Goal: Task Accomplishment & Management: Use online tool/utility

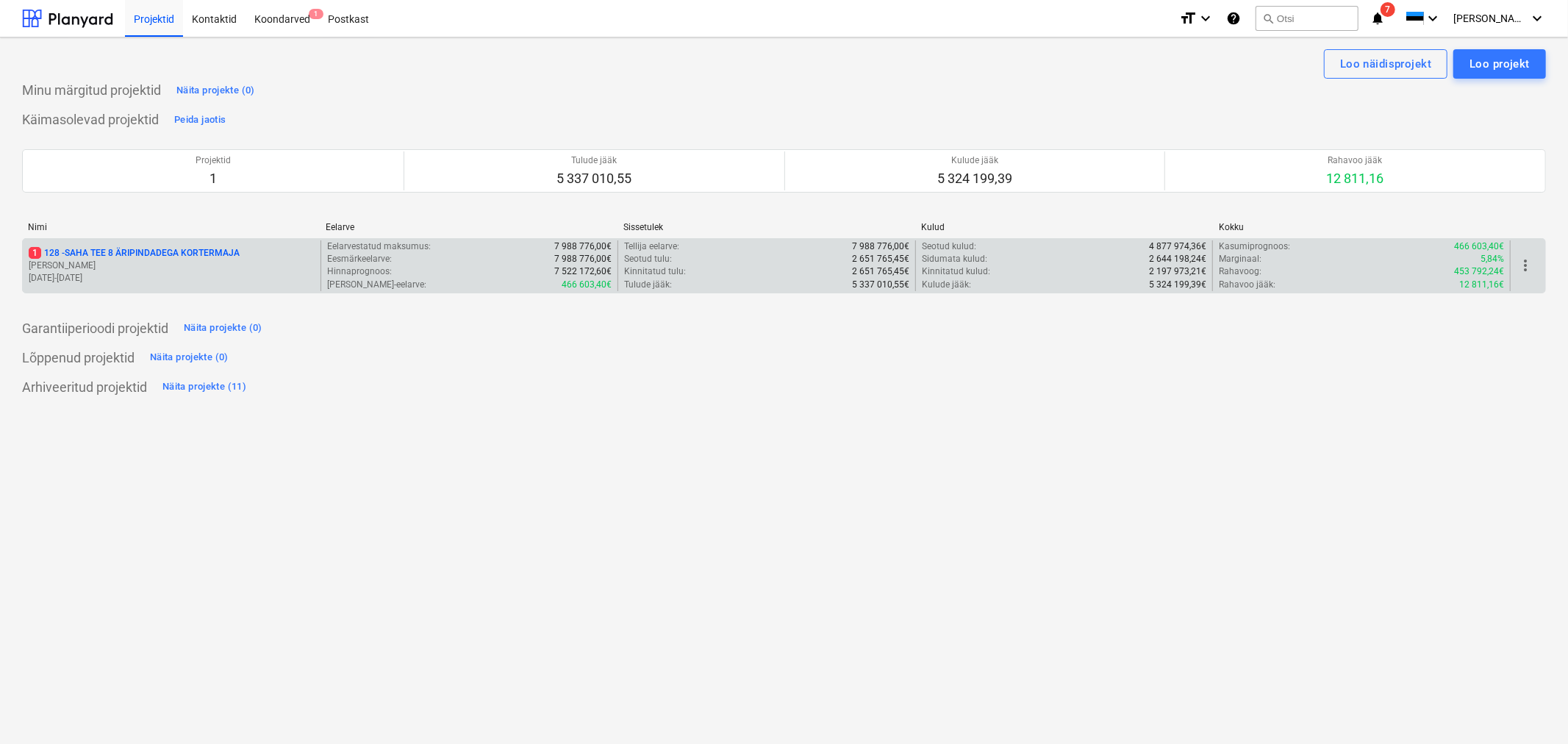
click at [163, 251] on p "1 128 - SAHA TEE 8 ÄRIPINDADEGA KORTERMAJA" at bounding box center [134, 253] width 211 height 13
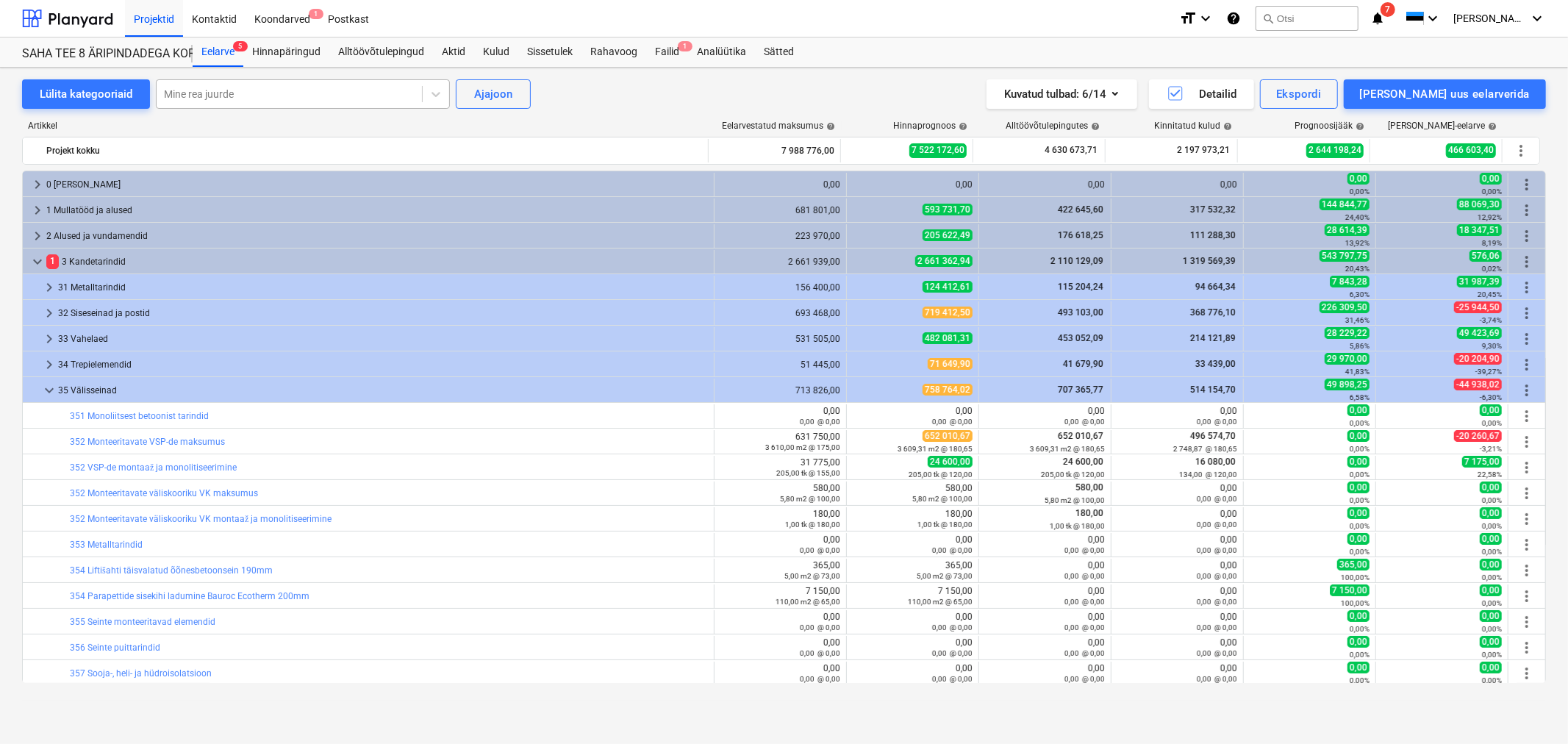
scroll to position [187, 0]
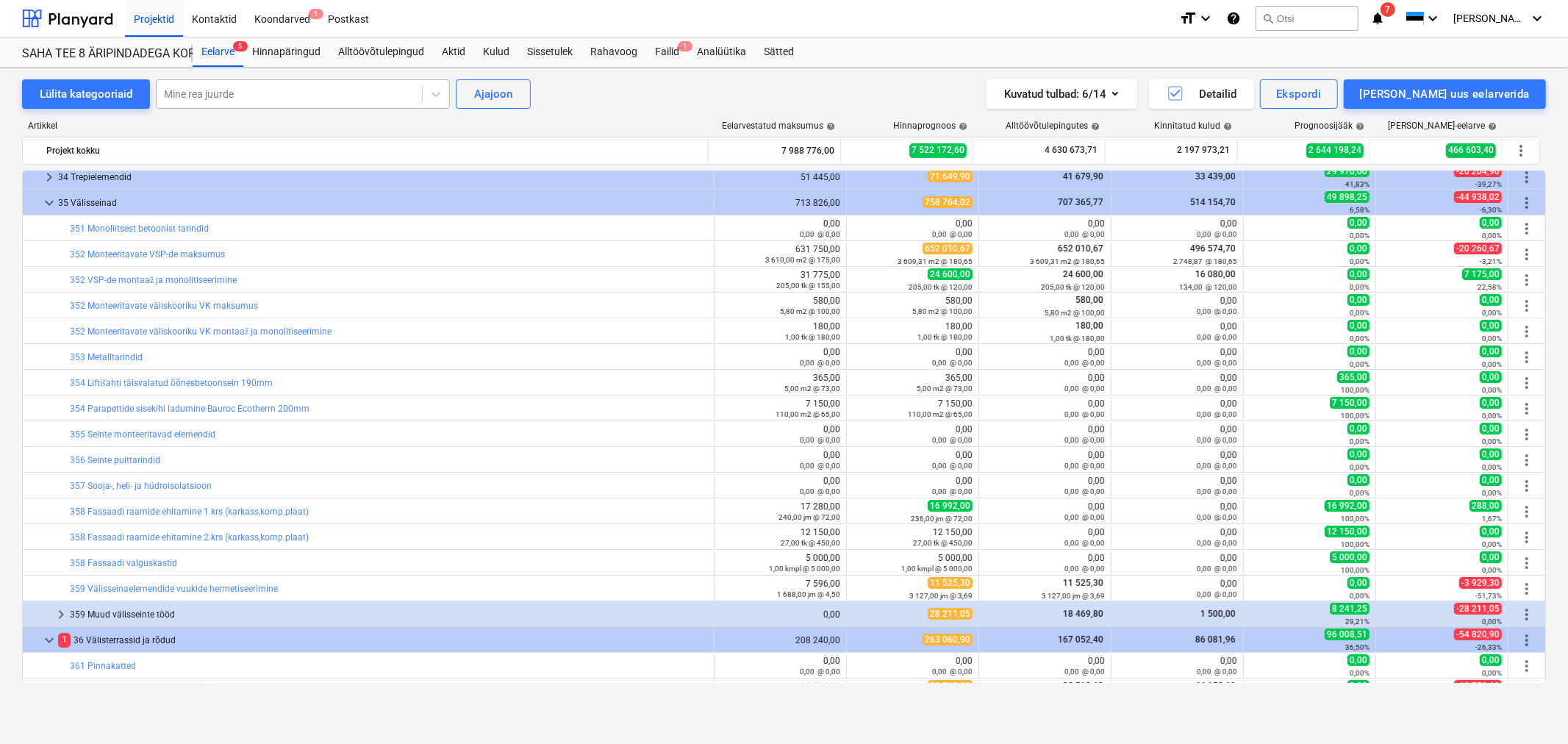
click at [245, 92] on div at bounding box center [288, 94] width 251 height 14
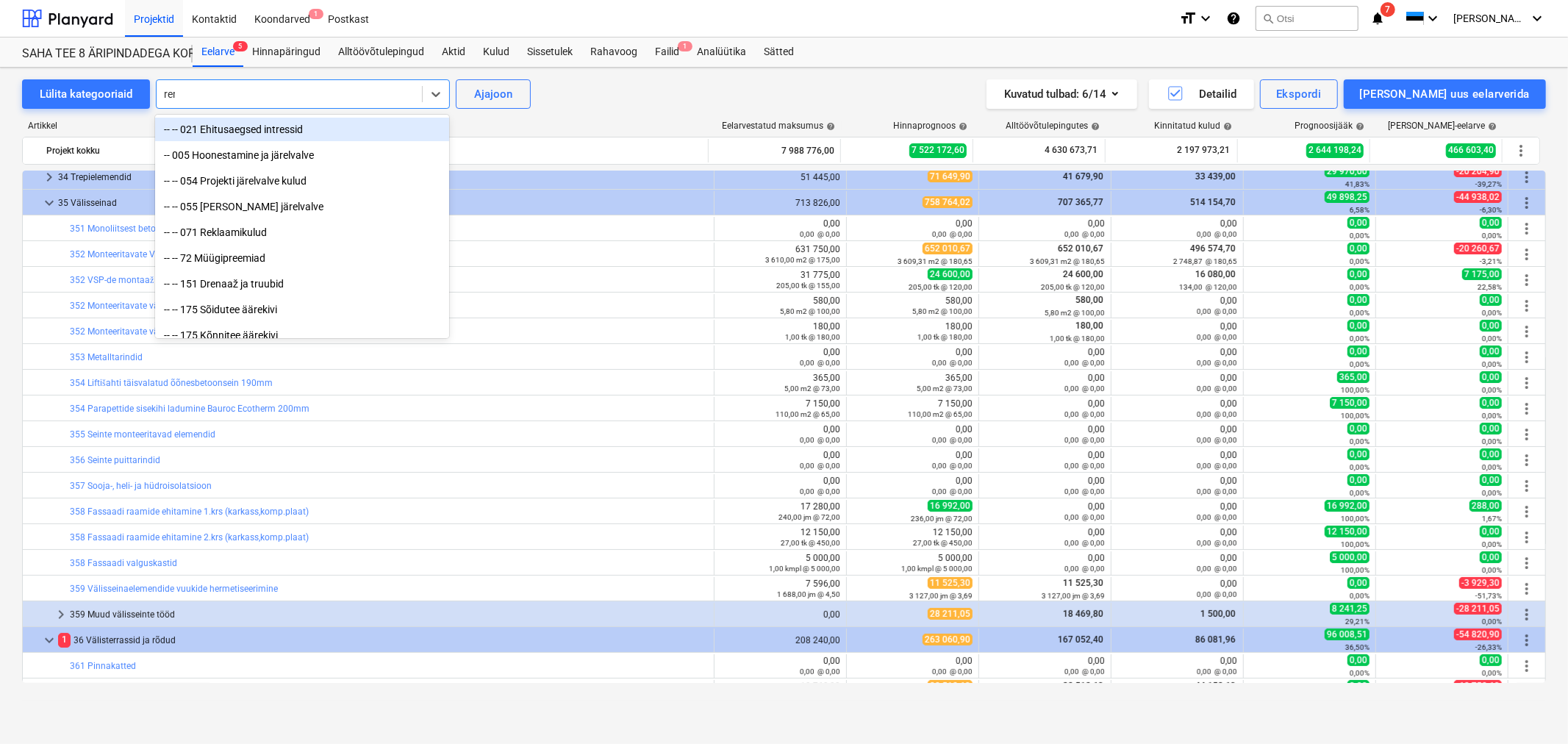
type input "[PERSON_NAME]"
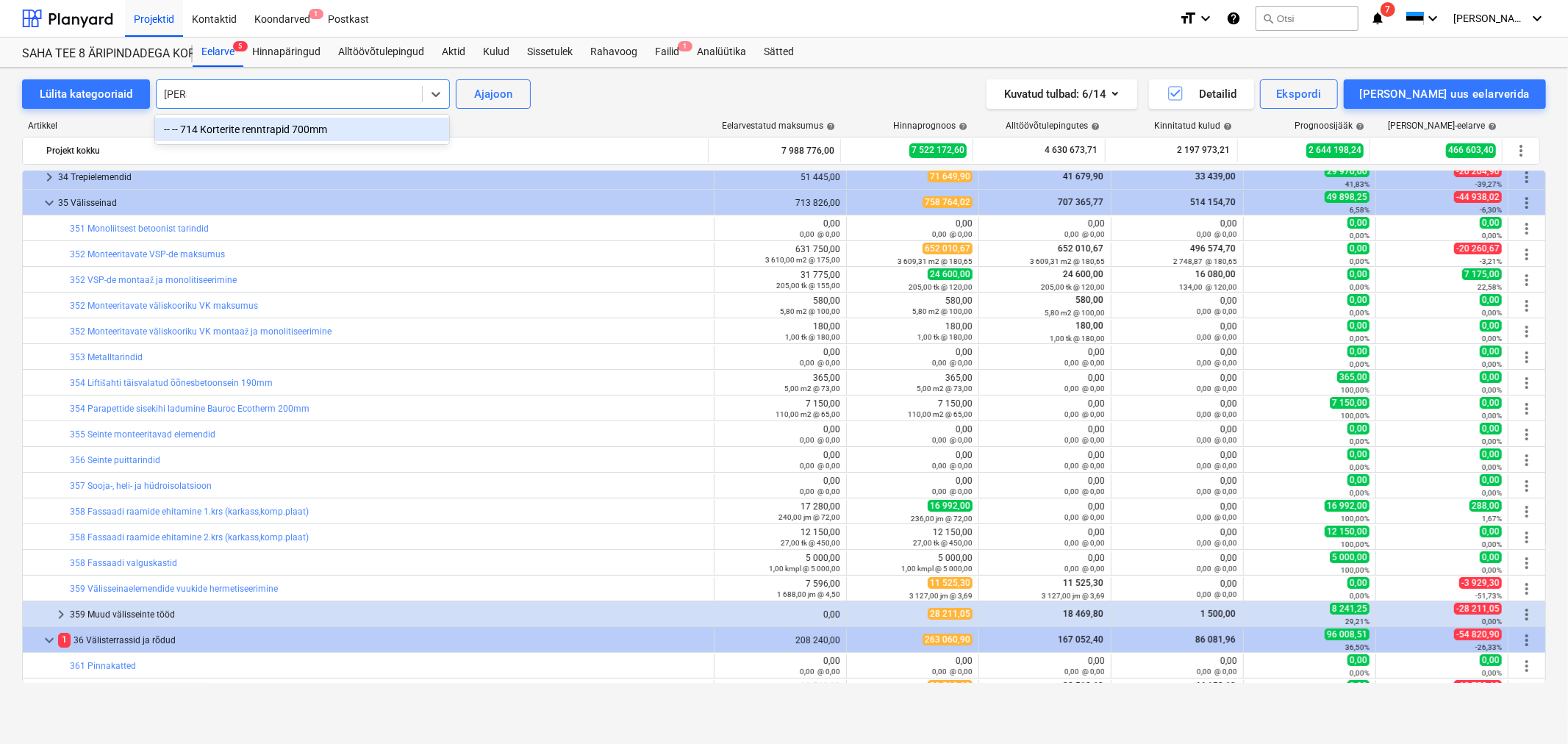
click at [251, 127] on div "-- -- 714 Korterite renntrapid 700mm" at bounding box center [302, 129] width 294 height 24
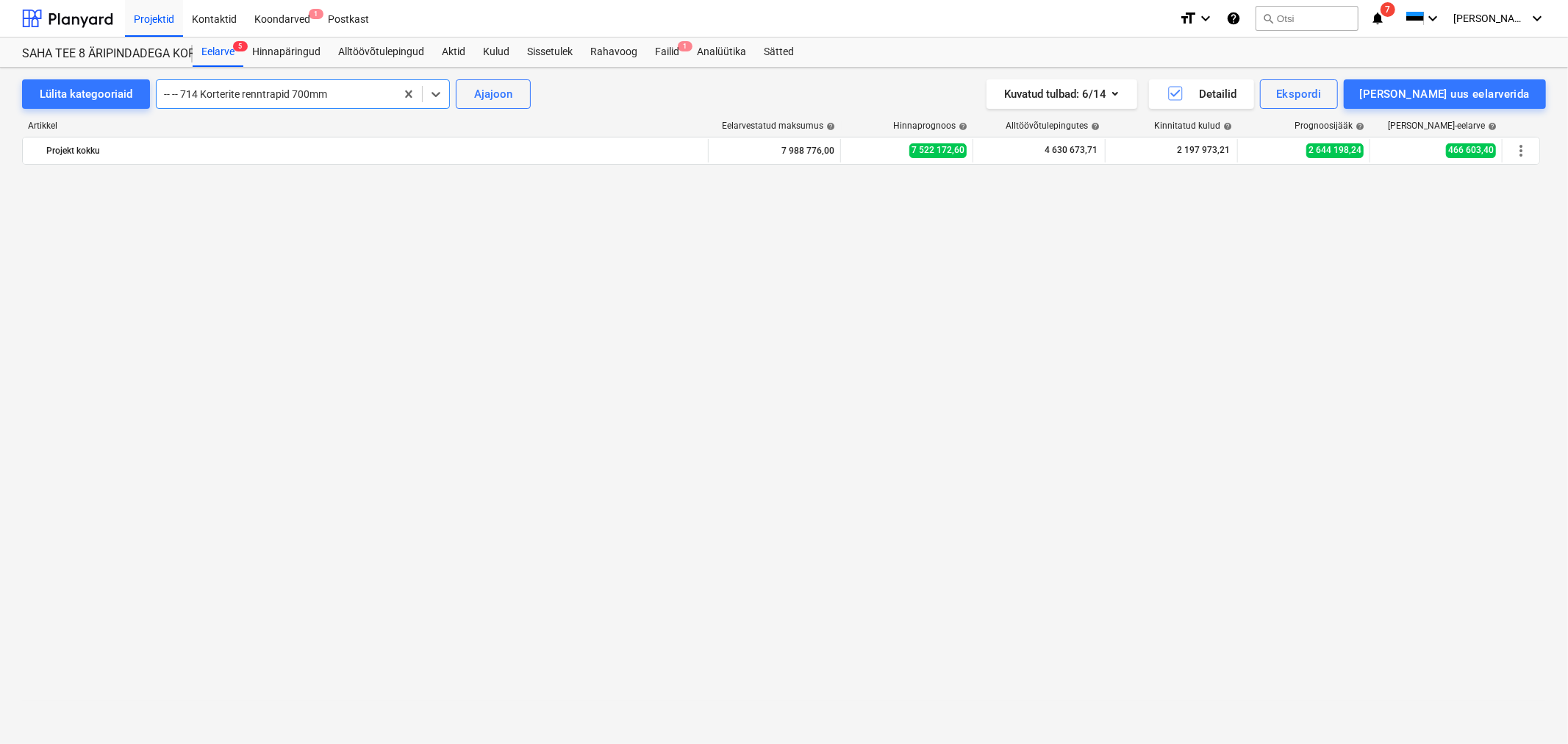
scroll to position [2653, 0]
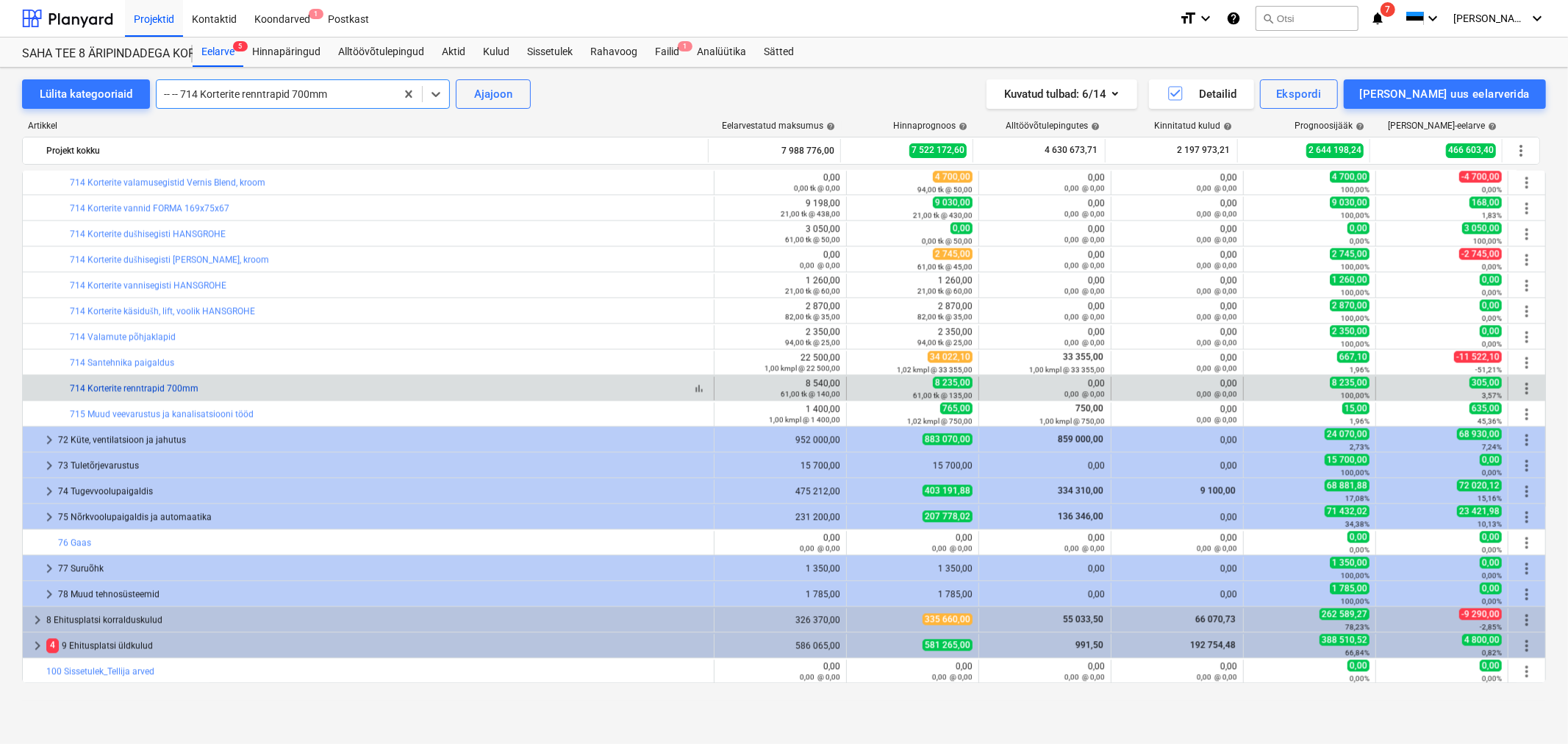
click at [170, 388] on link "714 Korterite renntrapid 700mm" at bounding box center [134, 388] width 129 height 10
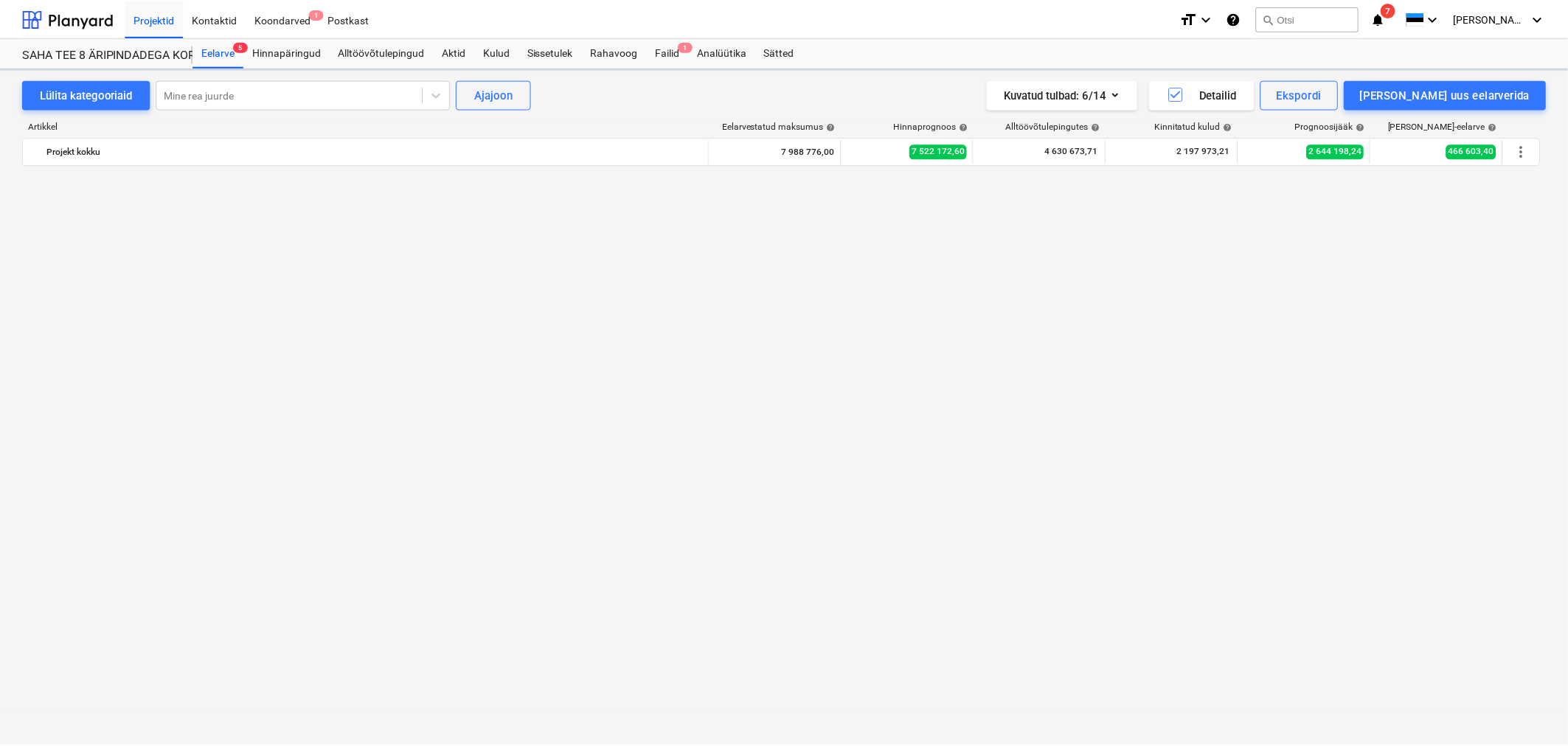
scroll to position [2659, 0]
click at [263, 12] on div "Koondarved 1" at bounding box center [283, 18] width 74 height 37
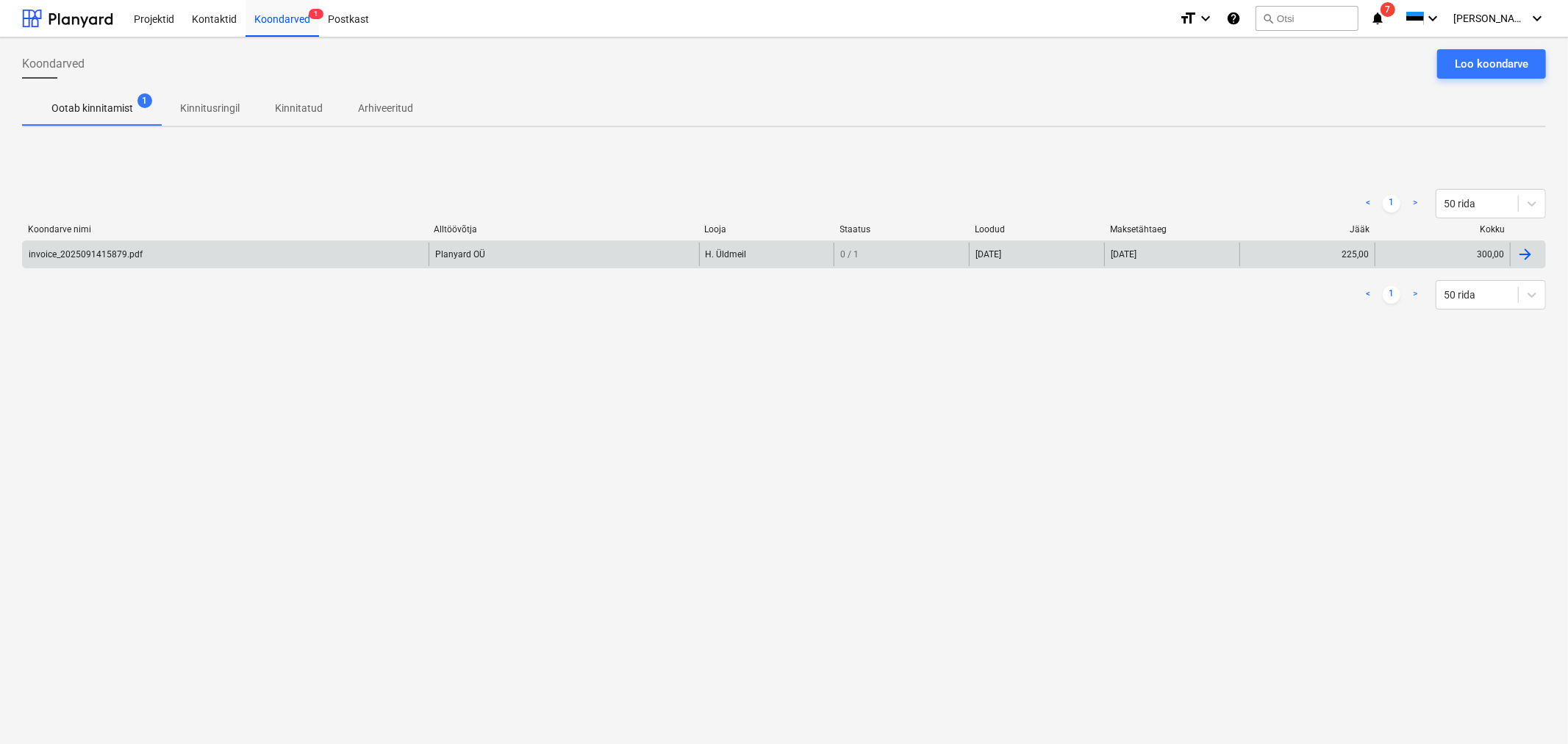
click at [66, 256] on div "invoice_2025091415879.pdf" at bounding box center [85, 254] width 114 height 10
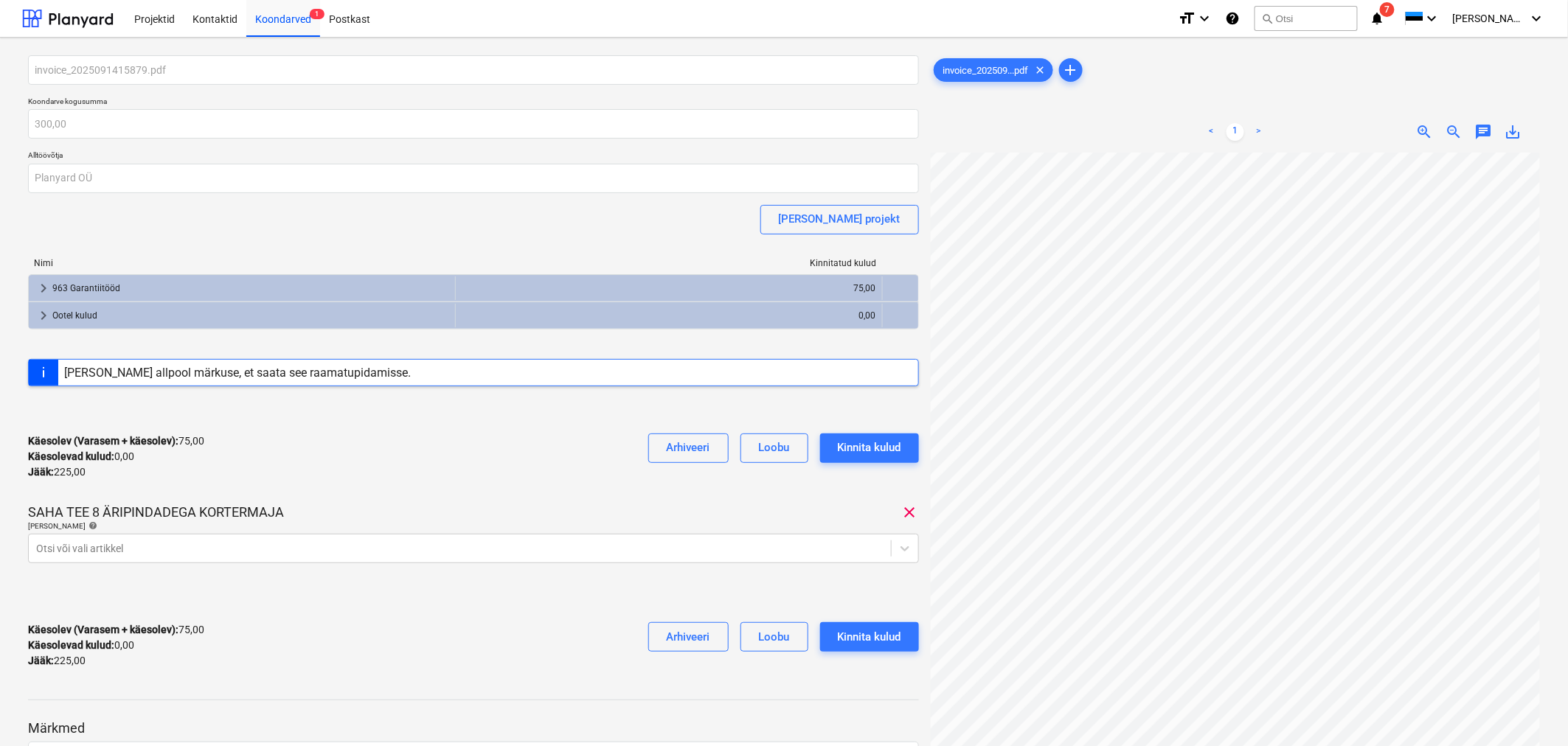
scroll to position [60, 244]
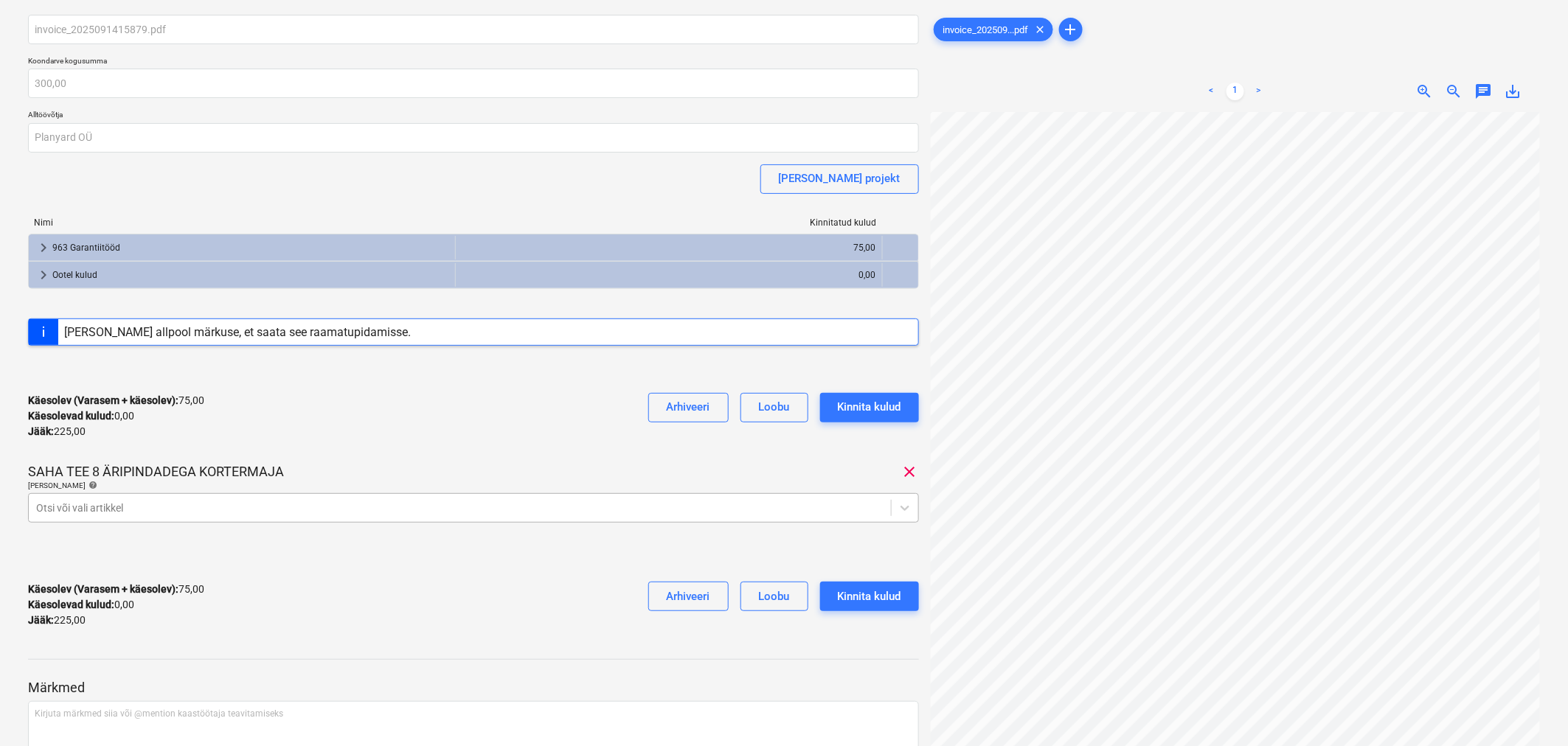
click at [425, 548] on body "Projektid Kontaktid Koondarved 1 Postkast format_size keyboard_arrow_down help …" at bounding box center [784, 332] width 1568 height 746
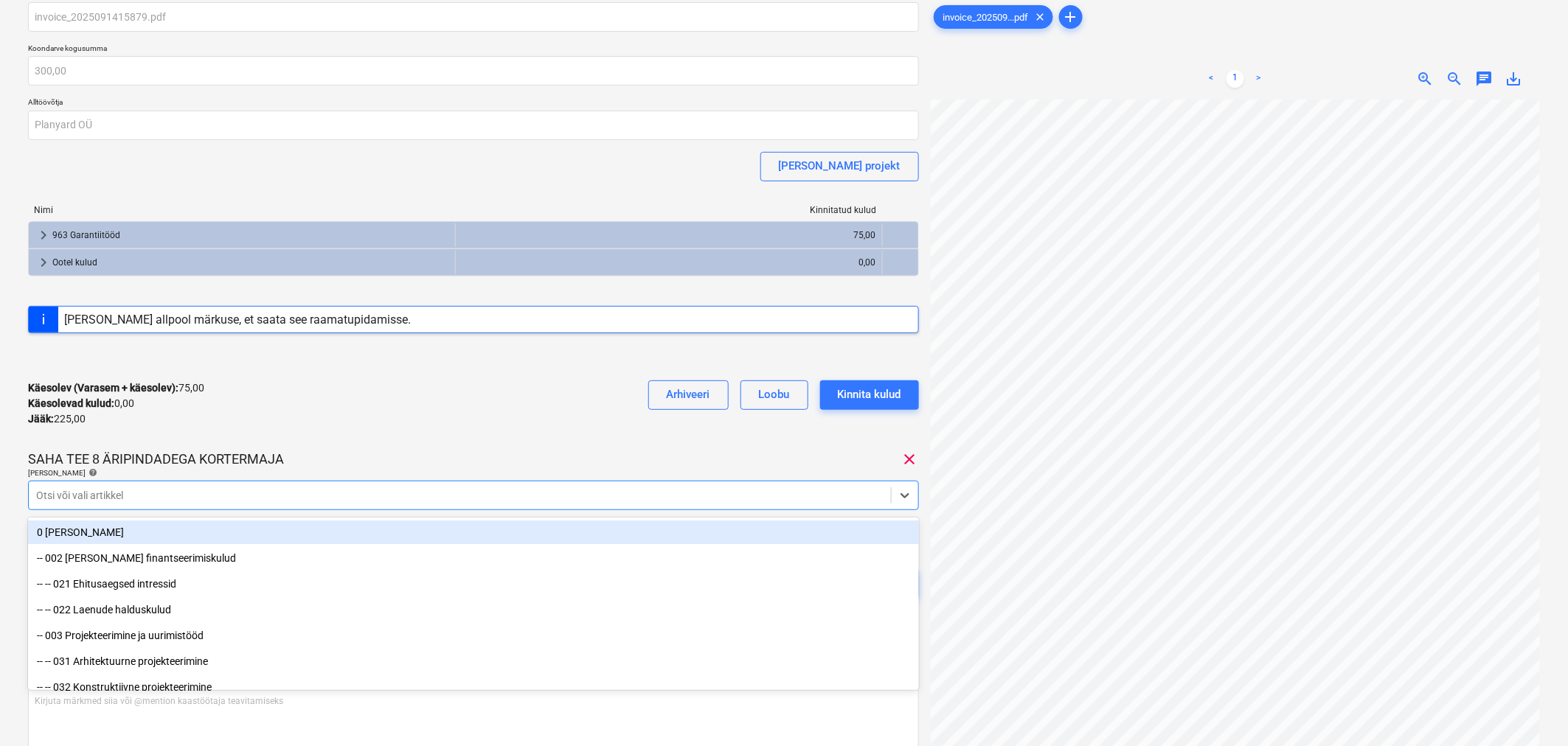
scroll to position [54, 0]
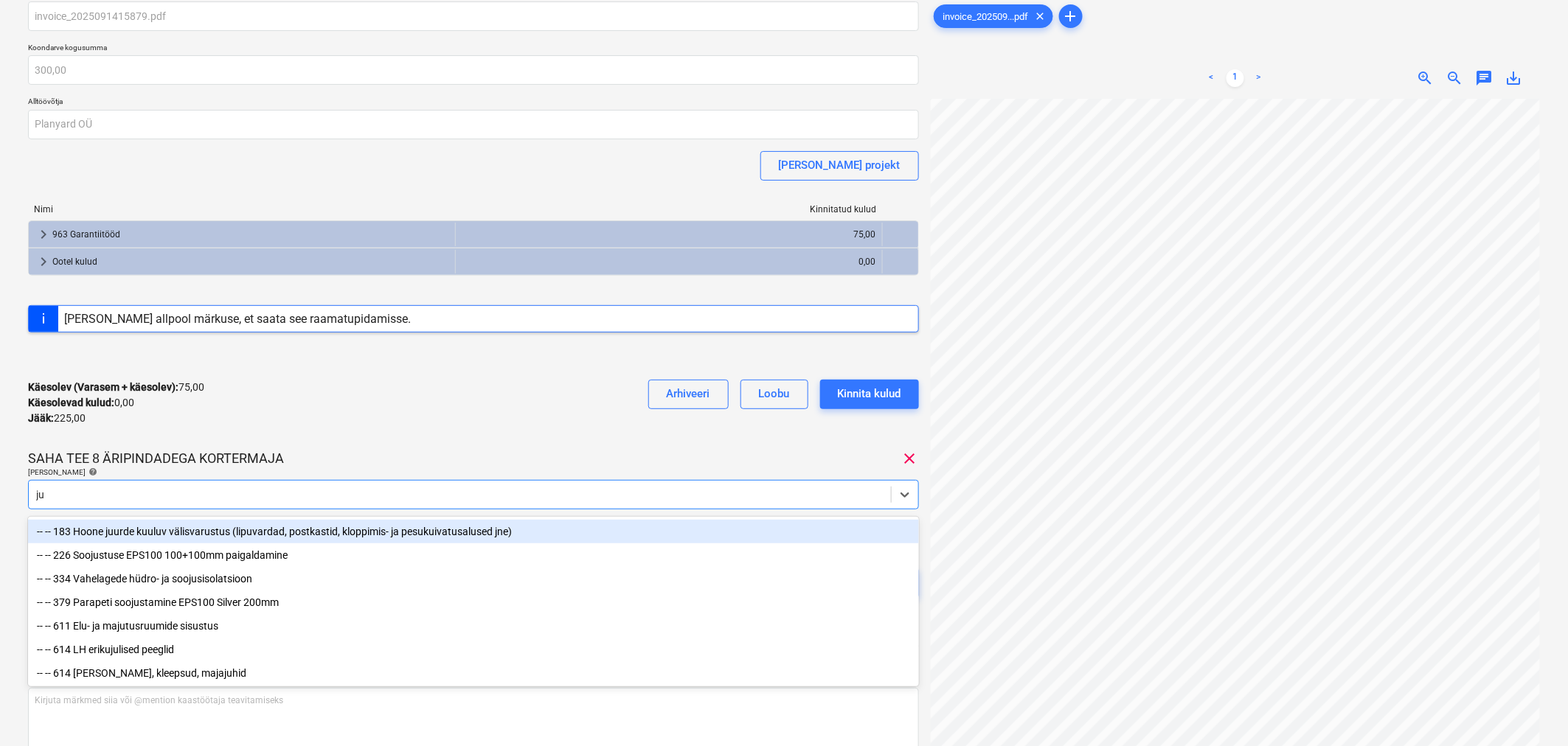
type input "juh"
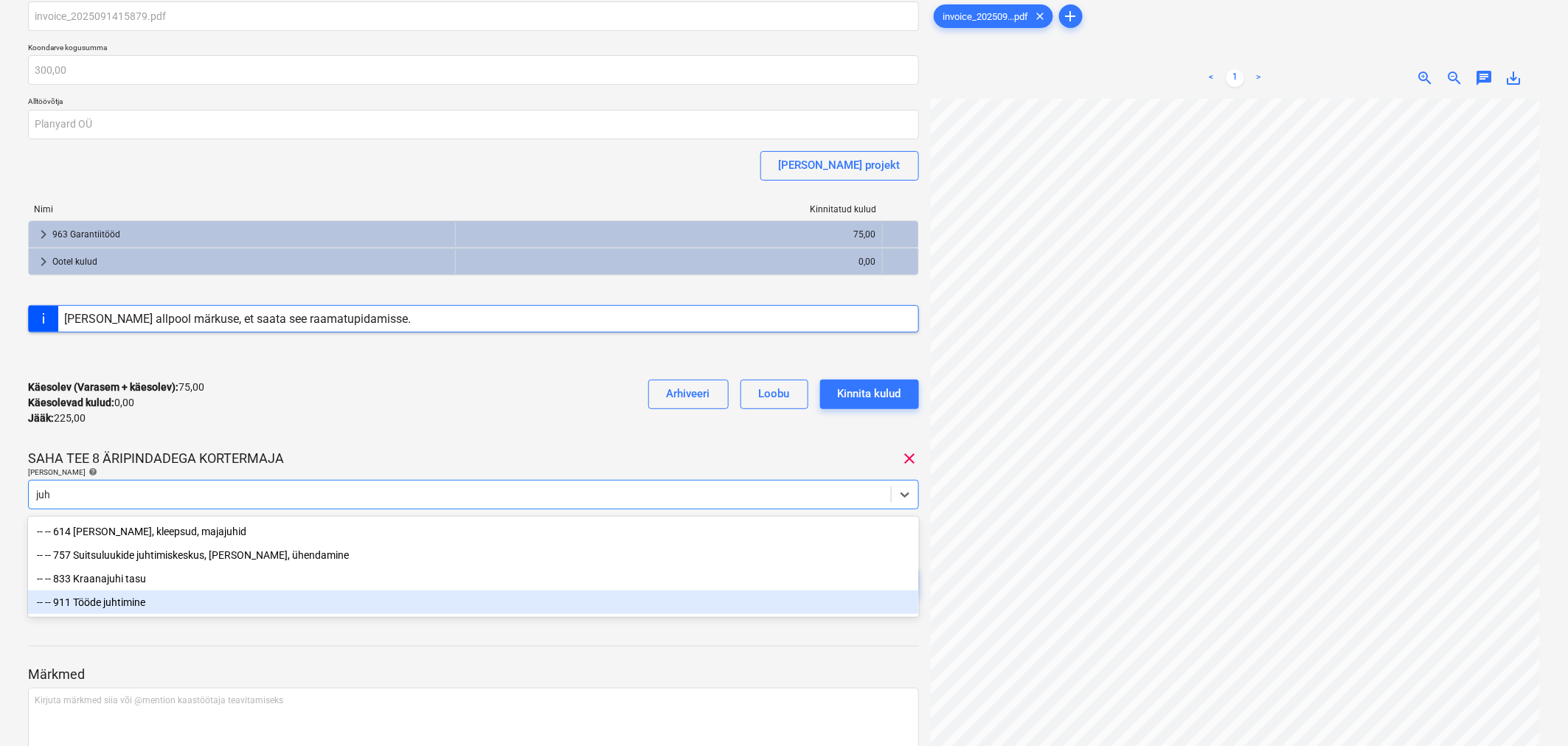
click at [400, 598] on div "-- -- 911 Tööde juhtimine" at bounding box center [473, 602] width 891 height 24
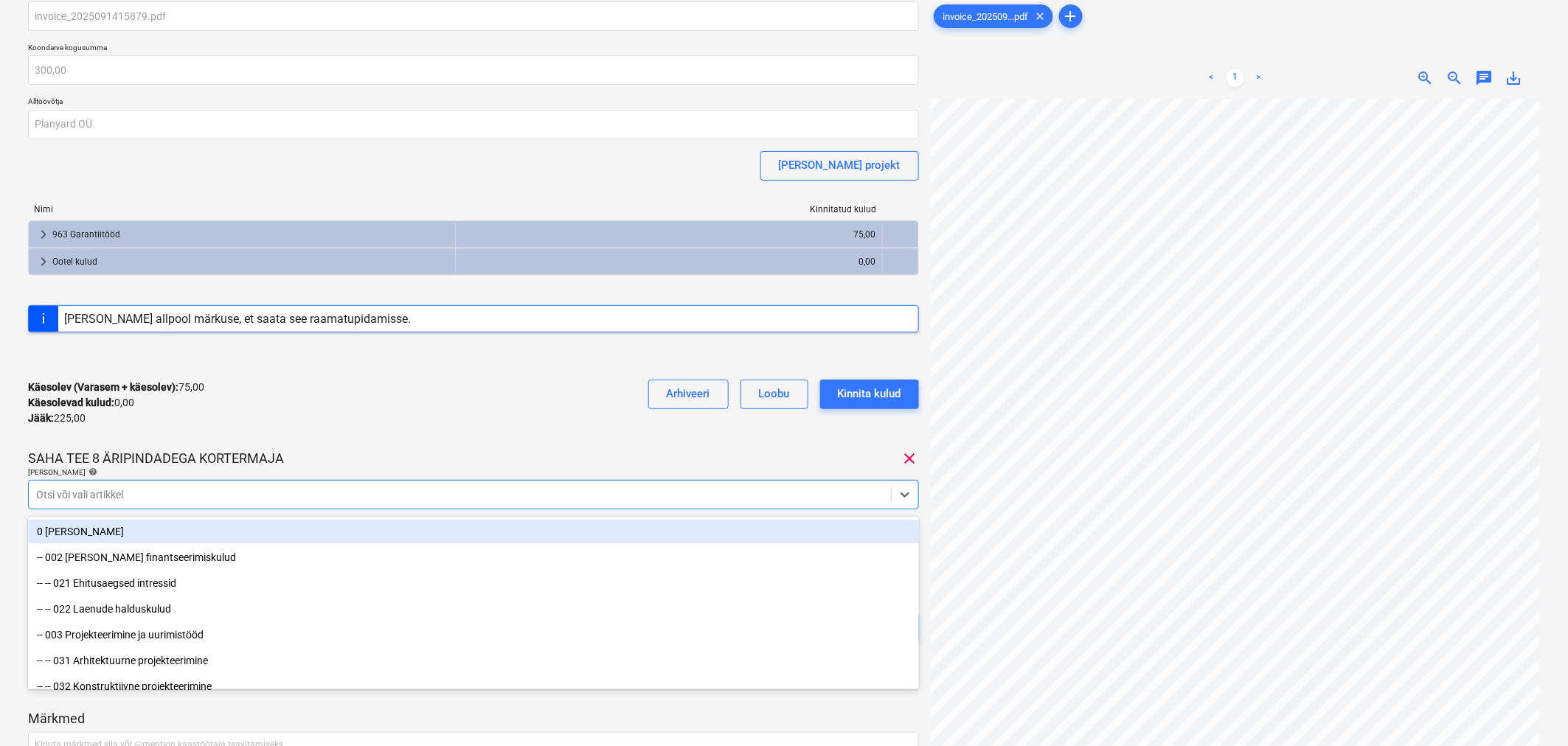
click at [415, 409] on div "Käesolev (Varasem + käesolev) : 75,00 Käesolevad kulud : 0,00 Jääk : 225,00 Arh…" at bounding box center [473, 403] width 891 height 70
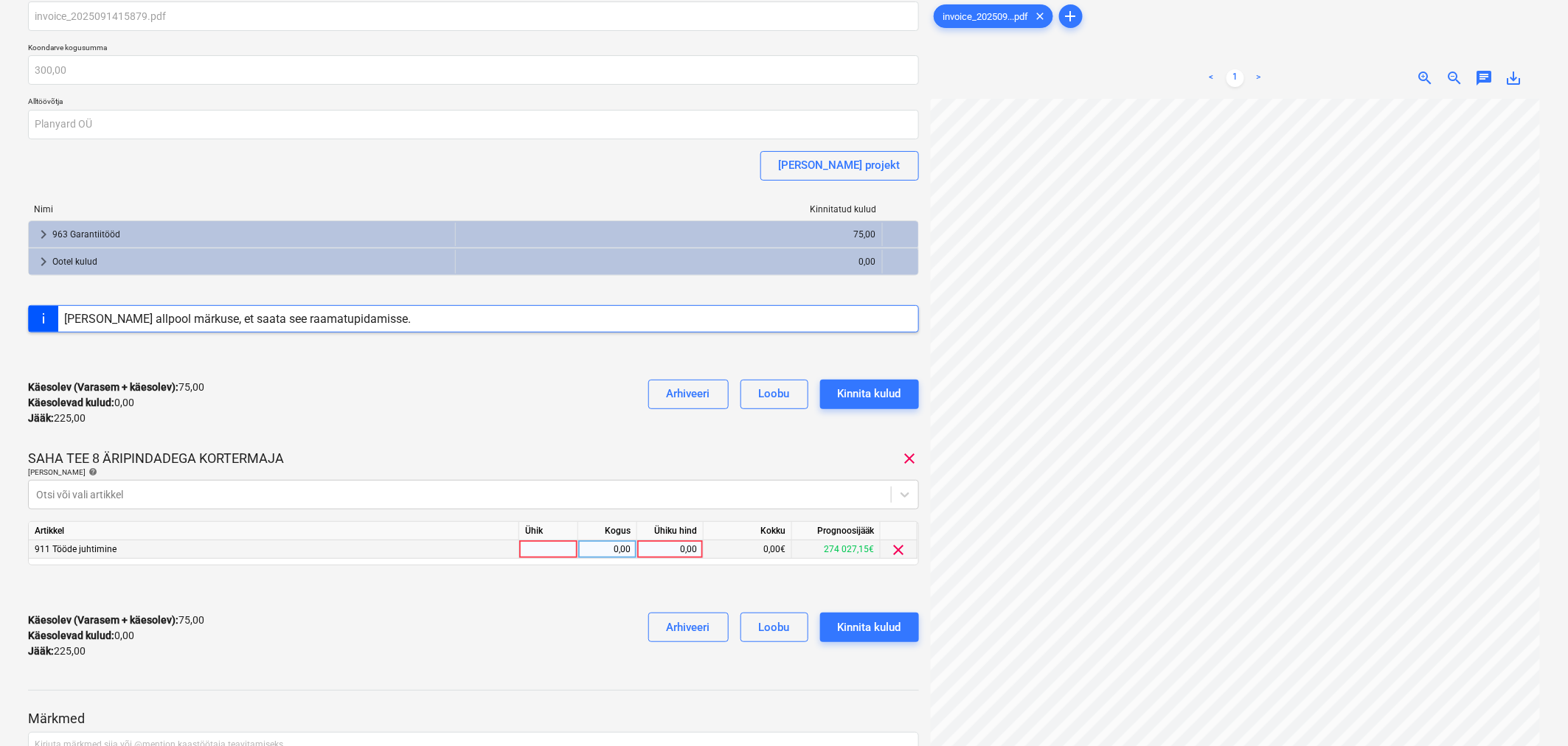
click at [674, 551] on div "0,00" at bounding box center [670, 550] width 54 height 19
click at [673, 548] on div "0,00" at bounding box center [670, 550] width 54 height 19
type input "75"
click at [603, 571] on div "invoice_2025091415879.pdf Koondarve kogusumma 300,00 Alltöövõtja Planyard OÜ [P…" at bounding box center [473, 336] width 891 height 669
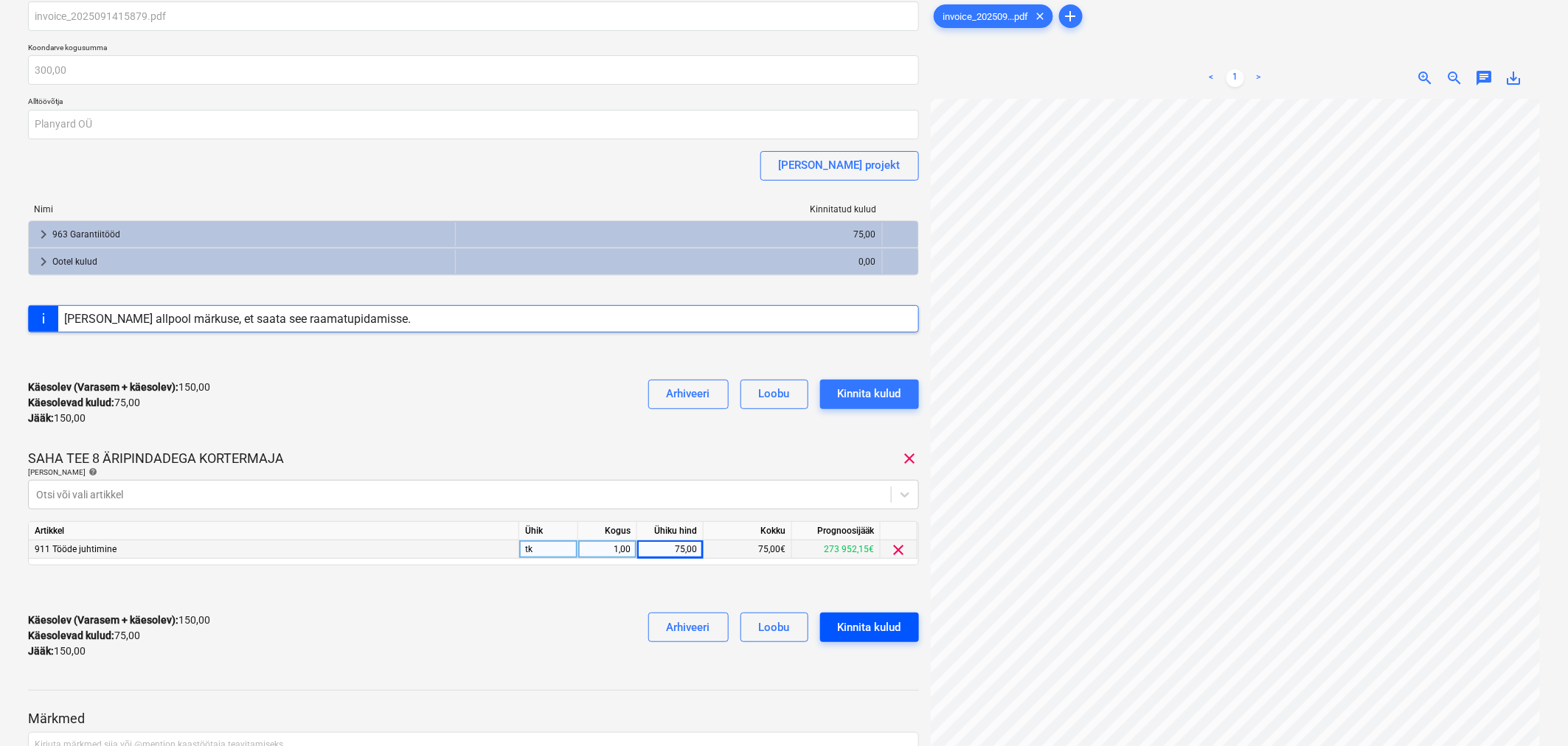
click at [860, 632] on div "Kinnita kulud" at bounding box center [869, 627] width 63 height 19
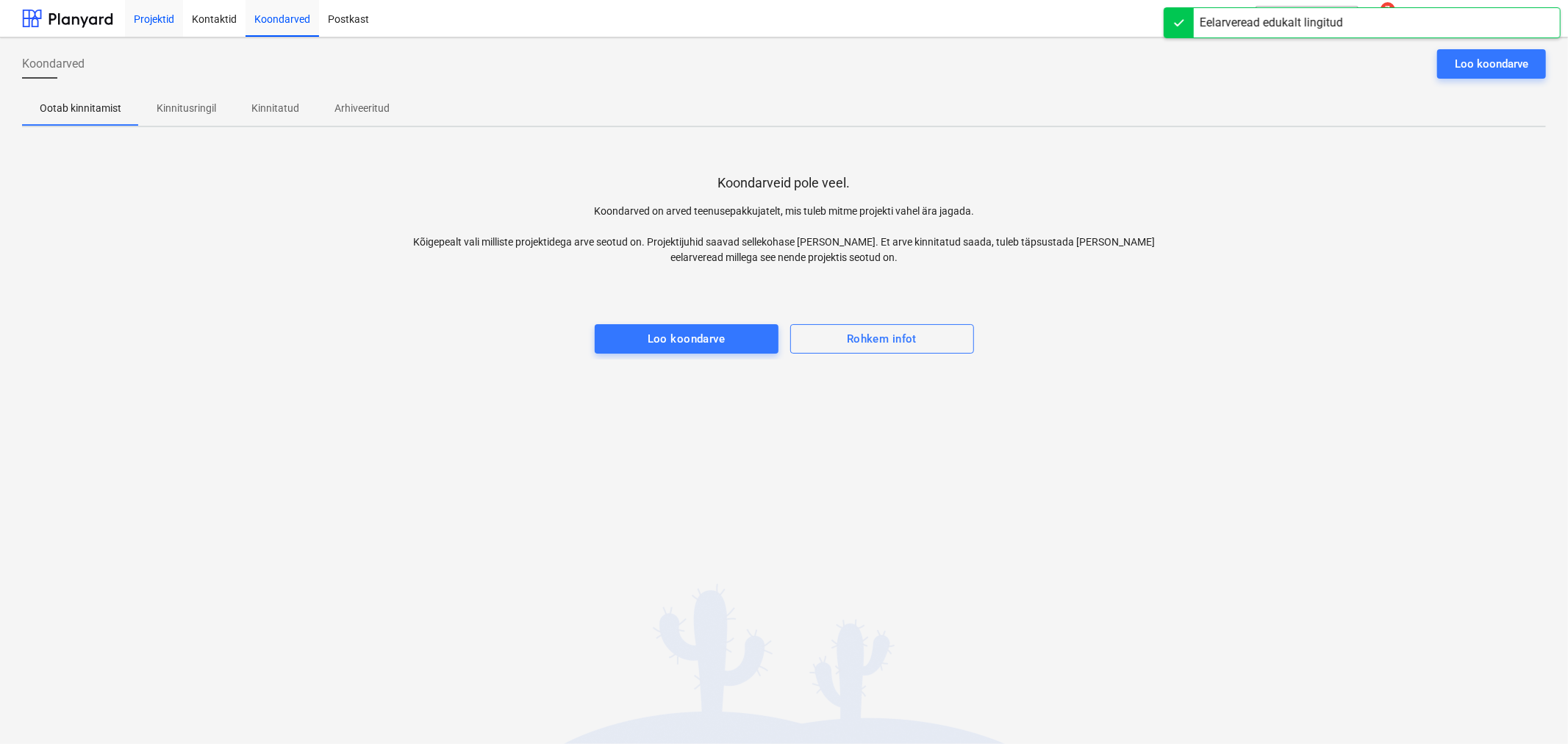
click at [148, 11] on div "Projektid" at bounding box center [154, 18] width 58 height 37
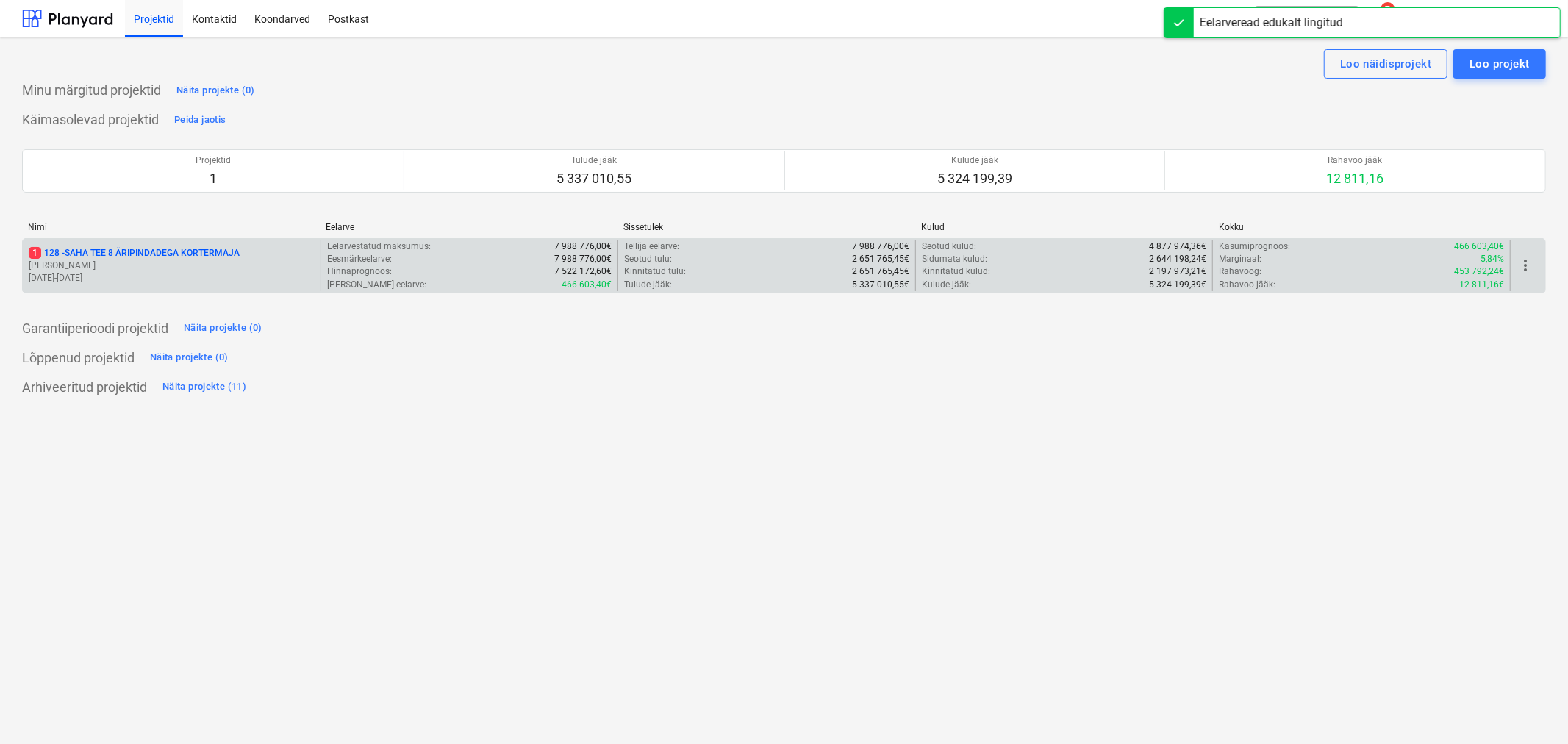
click at [45, 262] on p "[PERSON_NAME]" at bounding box center [171, 266] width 286 height 13
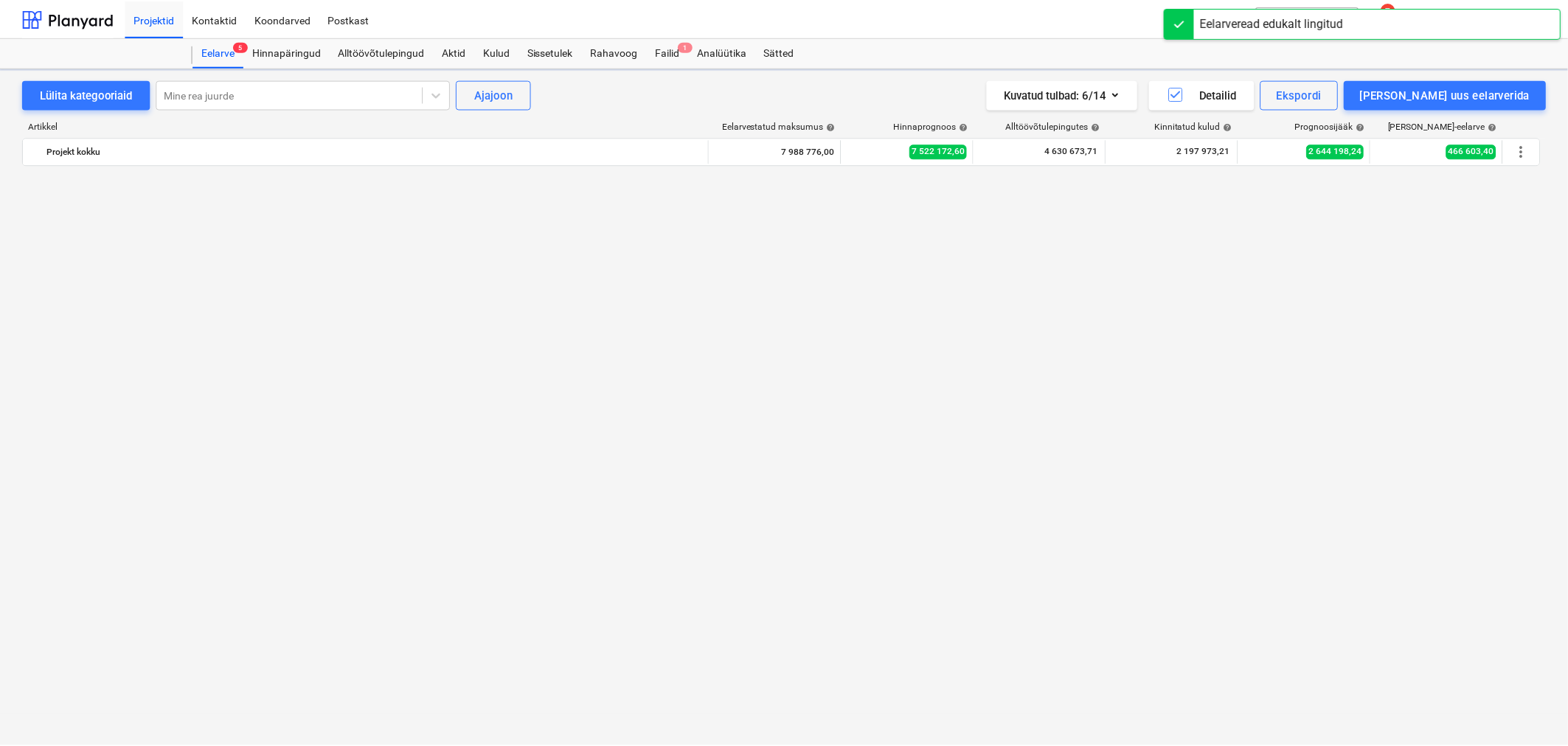
scroll to position [2659, 0]
click at [671, 44] on div "Failid 1" at bounding box center [669, 52] width 42 height 30
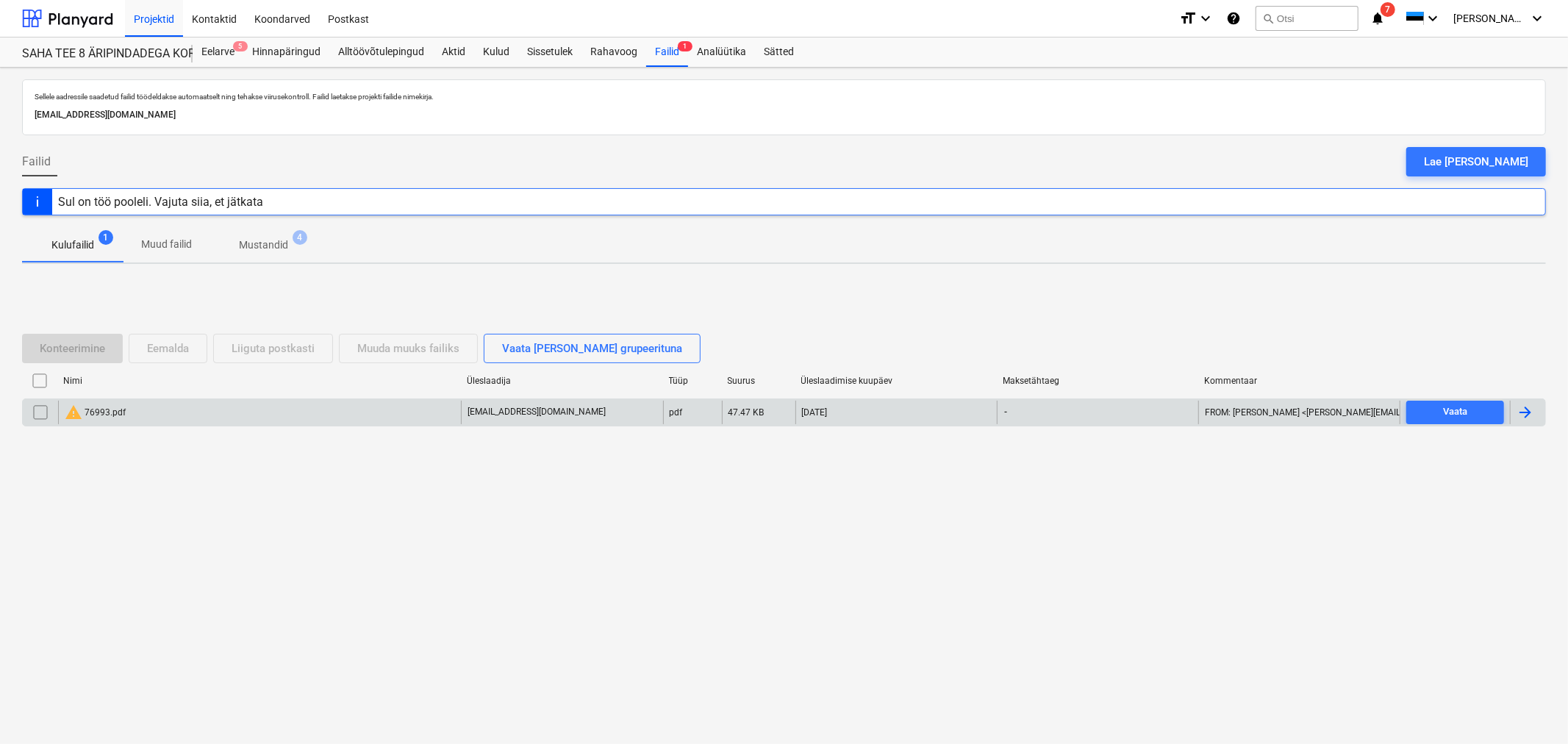
click at [125, 407] on div "warning 76993.pdf" at bounding box center [260, 412] width 403 height 24
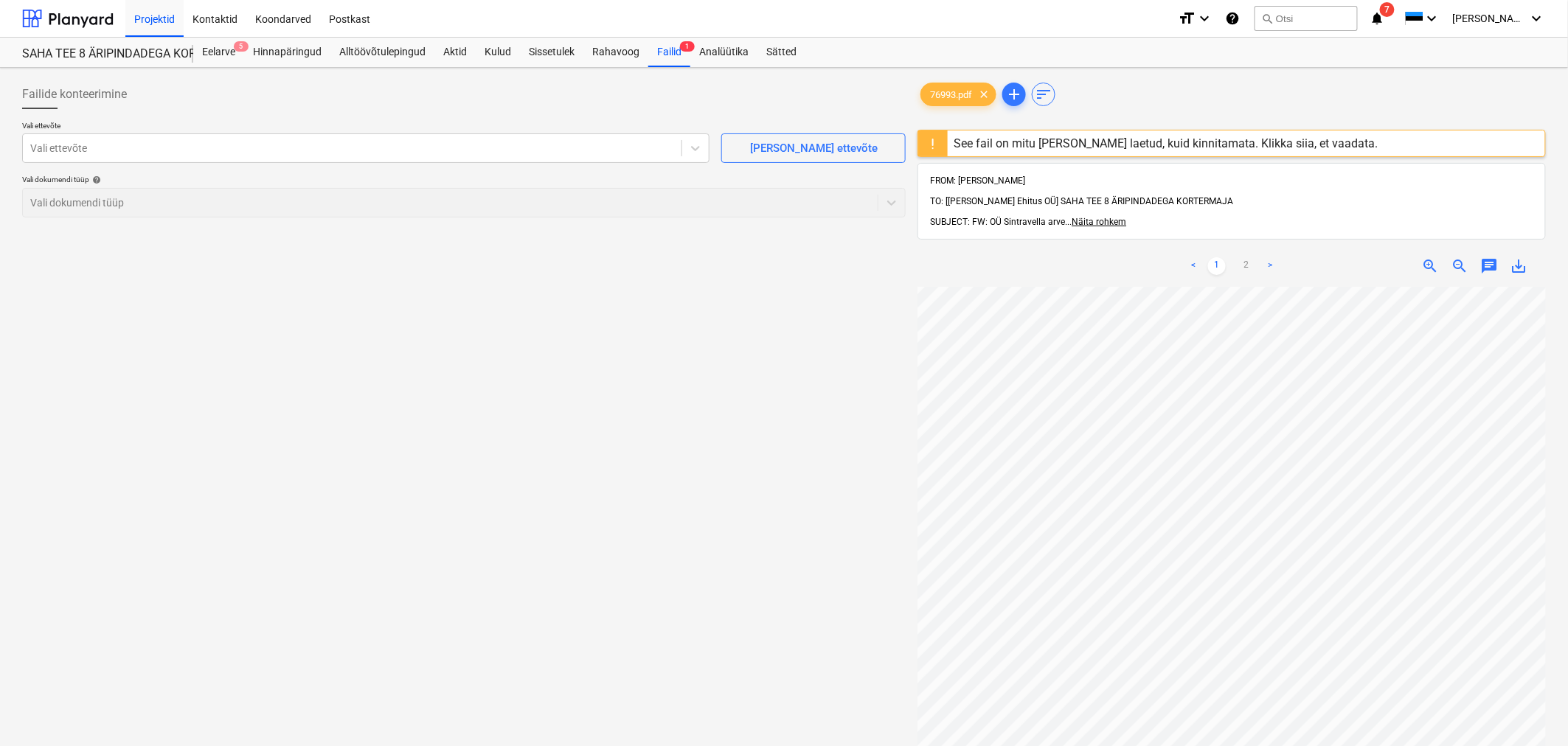
scroll to position [0, 197]
click at [1243, 257] on link "2" at bounding box center [1246, 266] width 18 height 18
click at [1220, 257] on link "1" at bounding box center [1217, 266] width 18 height 18
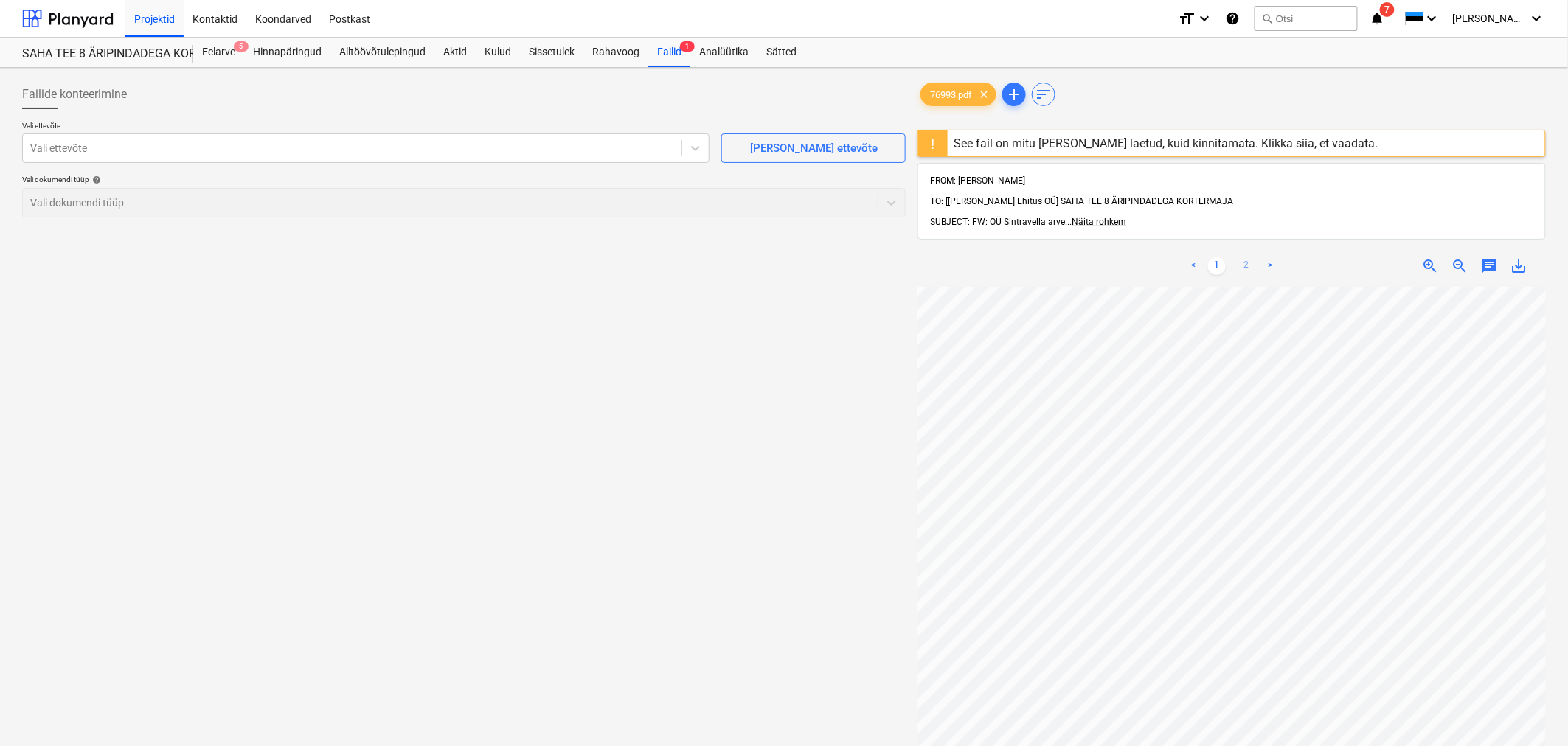
click at [1242, 257] on link "2" at bounding box center [1246, 266] width 18 height 18
click at [1220, 257] on link "1" at bounding box center [1217, 266] width 18 height 18
click at [1250, 257] on link "2" at bounding box center [1246, 266] width 18 height 18
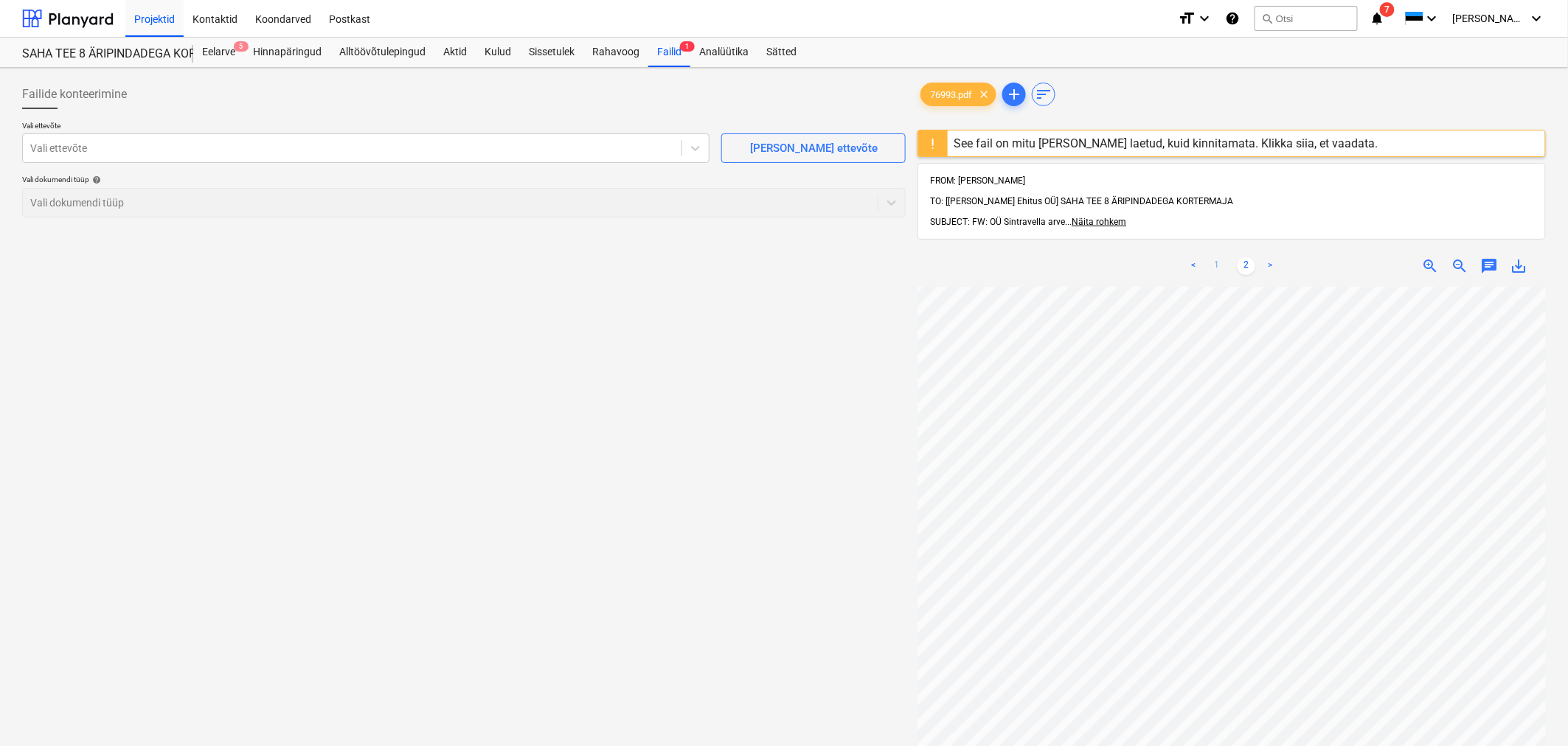
click at [1211, 257] on link "1" at bounding box center [1217, 266] width 18 height 18
click at [766, 363] on div "Failide konteerimine Vali ettevõte Vali ettevõte [PERSON_NAME] uus ettevõte Val…" at bounding box center [464, 535] width 895 height 924
click at [1384, 15] on icon "notifications" at bounding box center [1377, 18] width 14 height 18
click at [403, 148] on div at bounding box center [352, 147] width 644 height 14
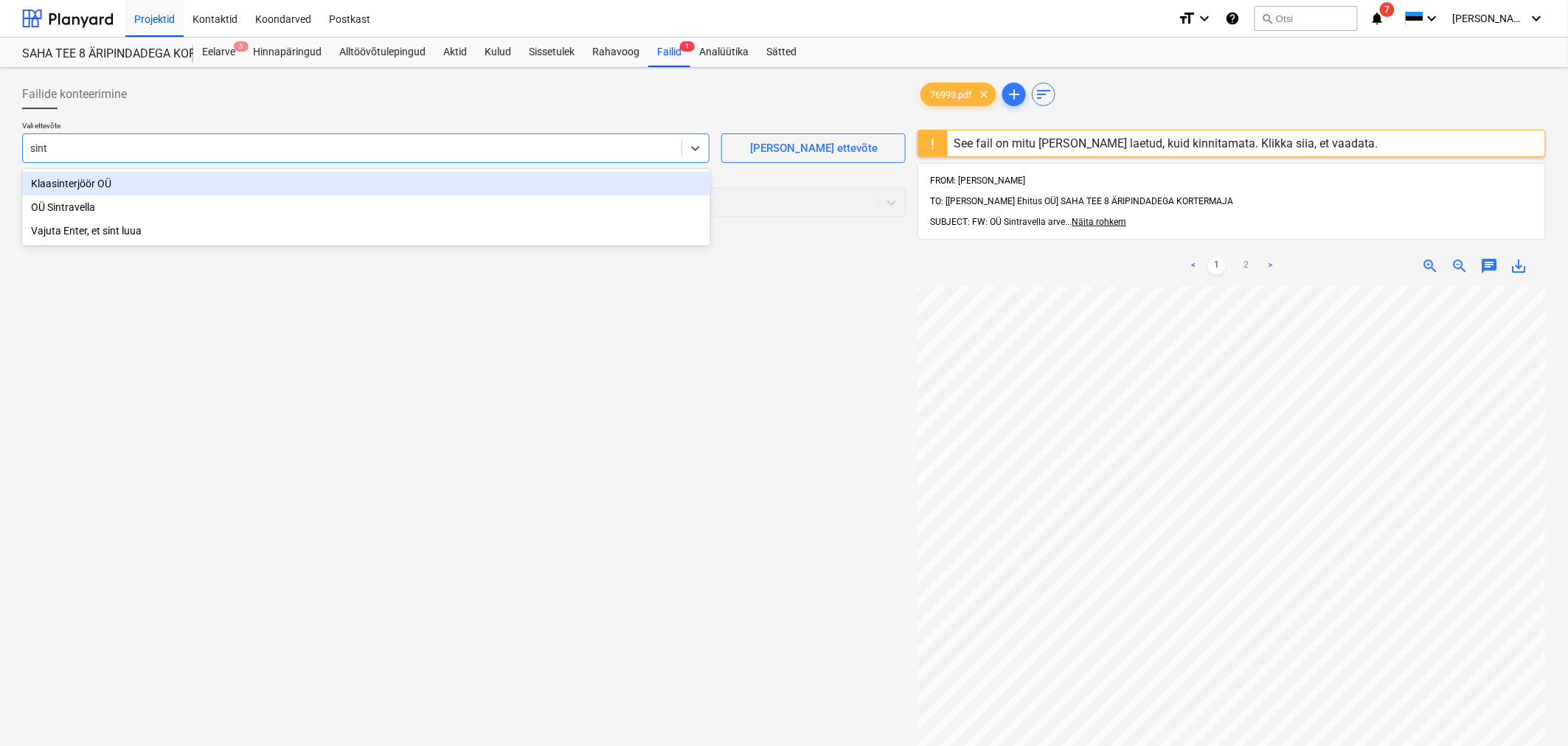
type input "sintr"
click at [327, 192] on div "OÜ Sintravella" at bounding box center [366, 184] width 688 height 24
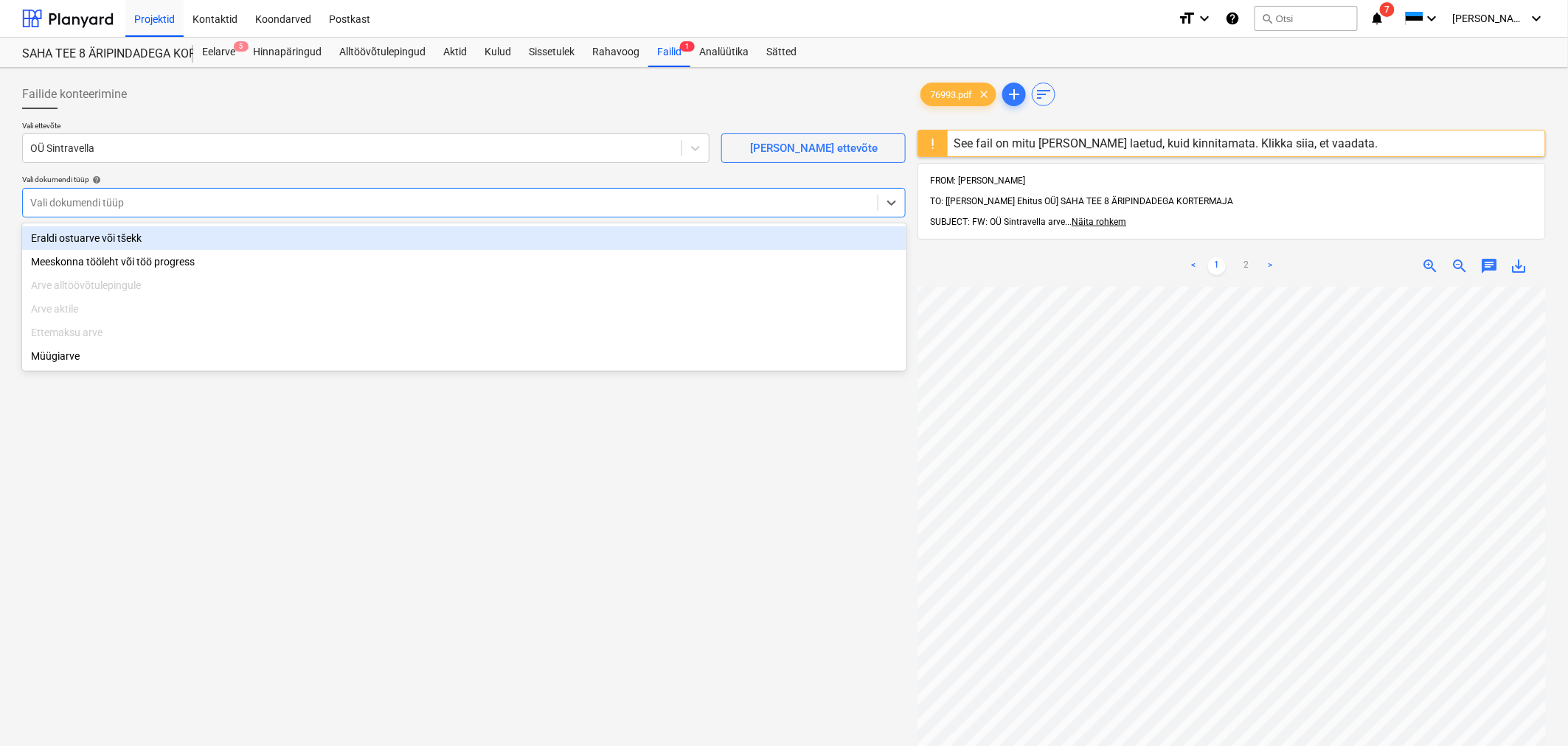
click at [325, 195] on div at bounding box center [450, 202] width 840 height 14
click at [240, 239] on div "Eraldi ostuarve või tšekk" at bounding box center [464, 239] width 884 height 24
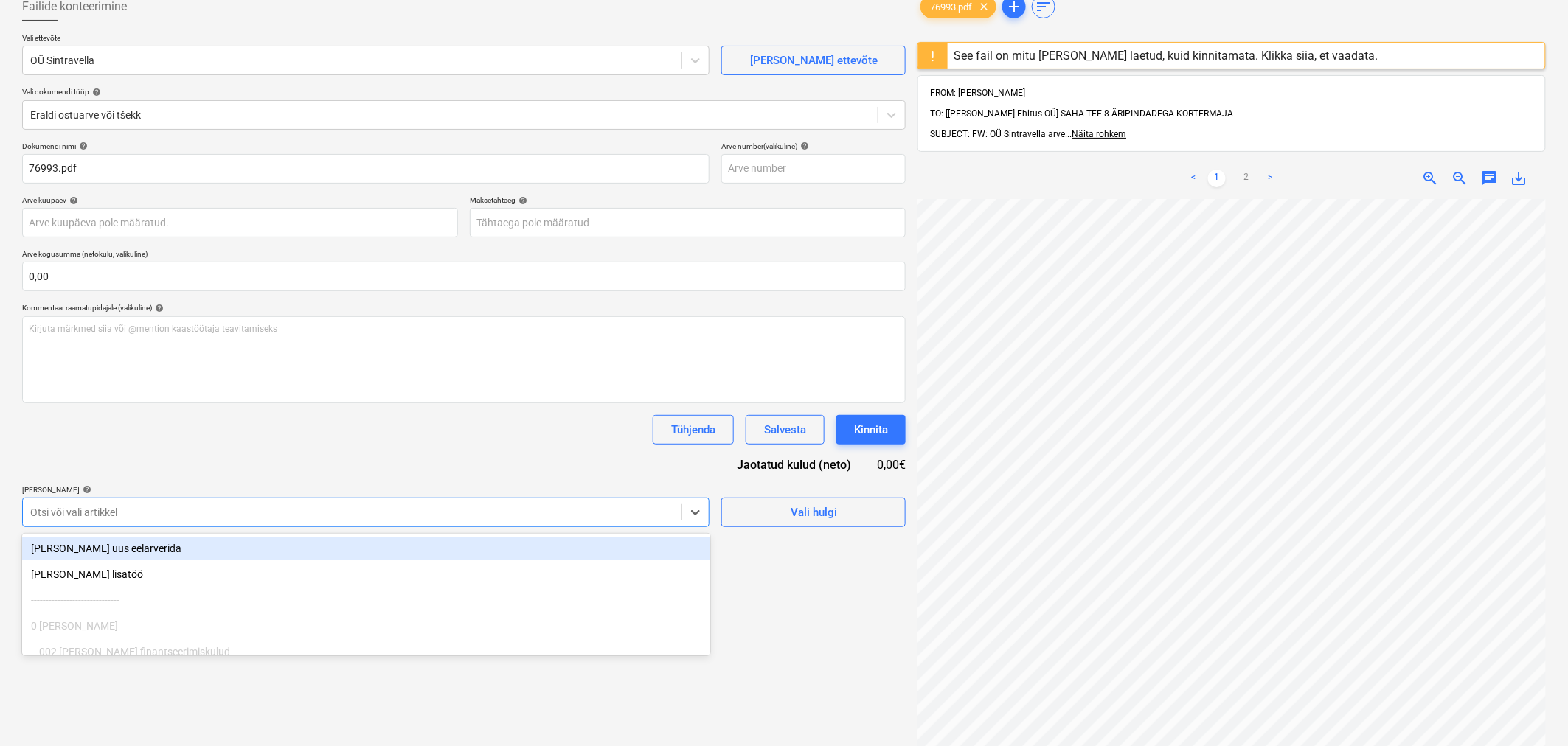
click at [230, 594] on body "Projektid Kontaktid Koondarved Postkast format_size keyboard_arrow_down help se…" at bounding box center [784, 285] width 1568 height 746
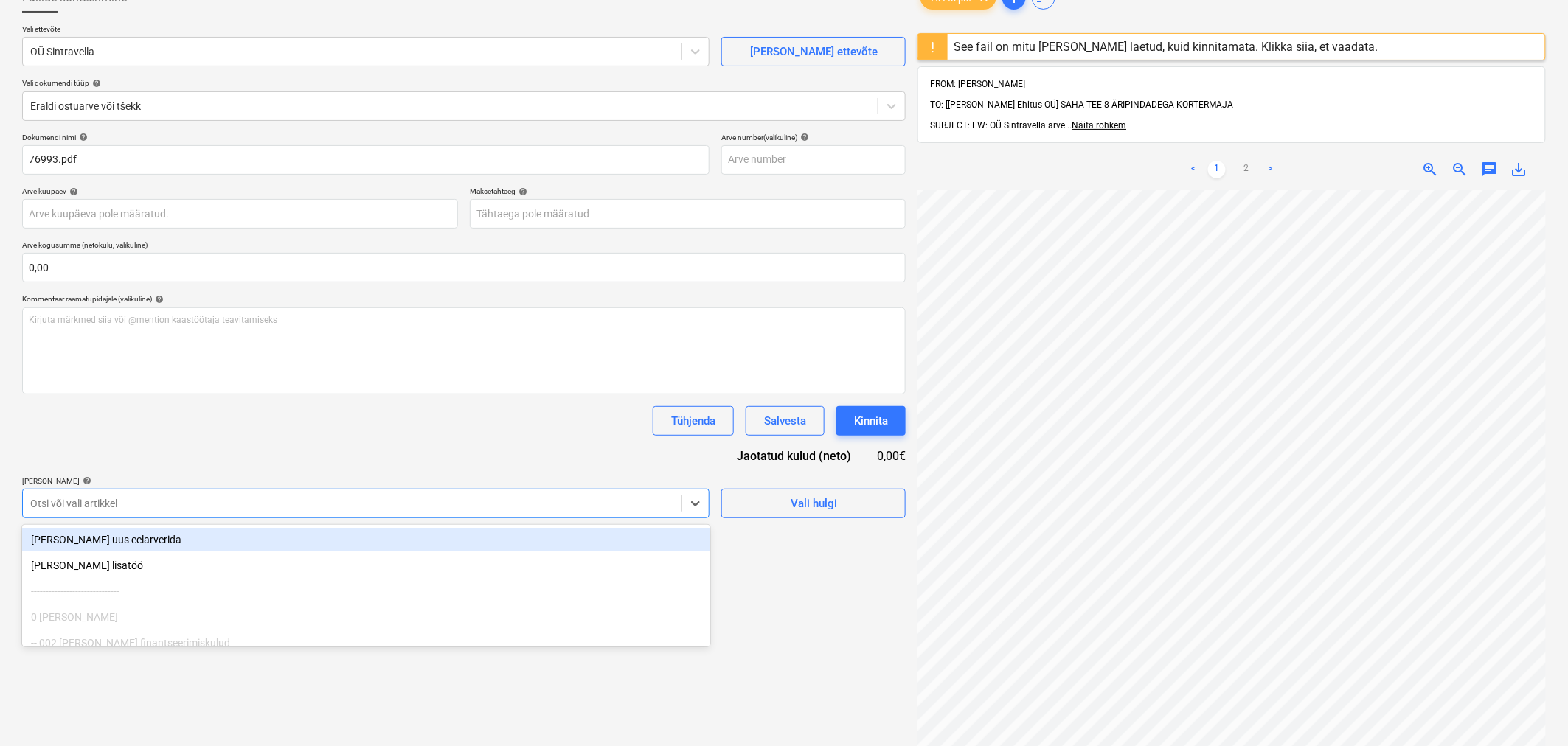
scroll to position [106, 0]
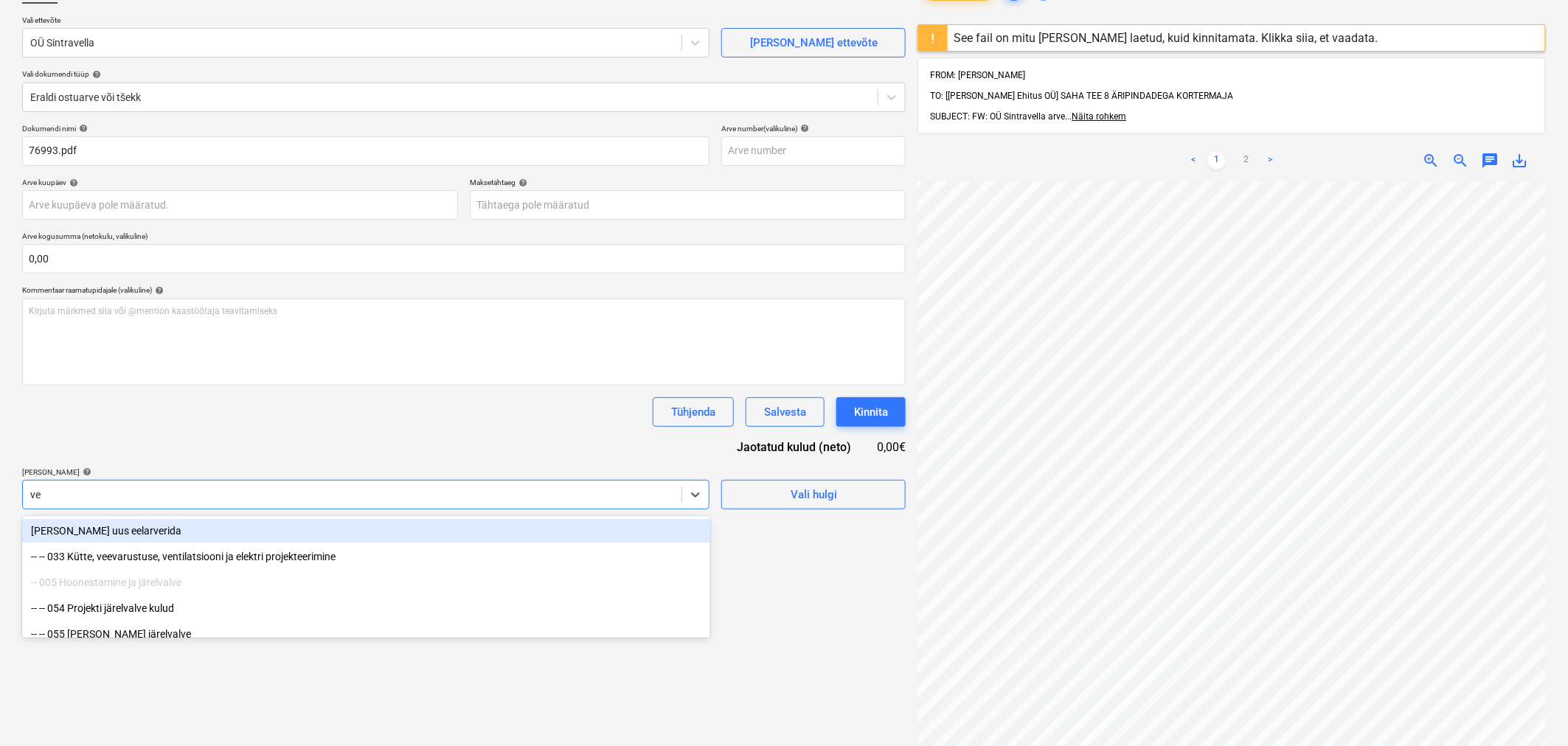
type input "ved"
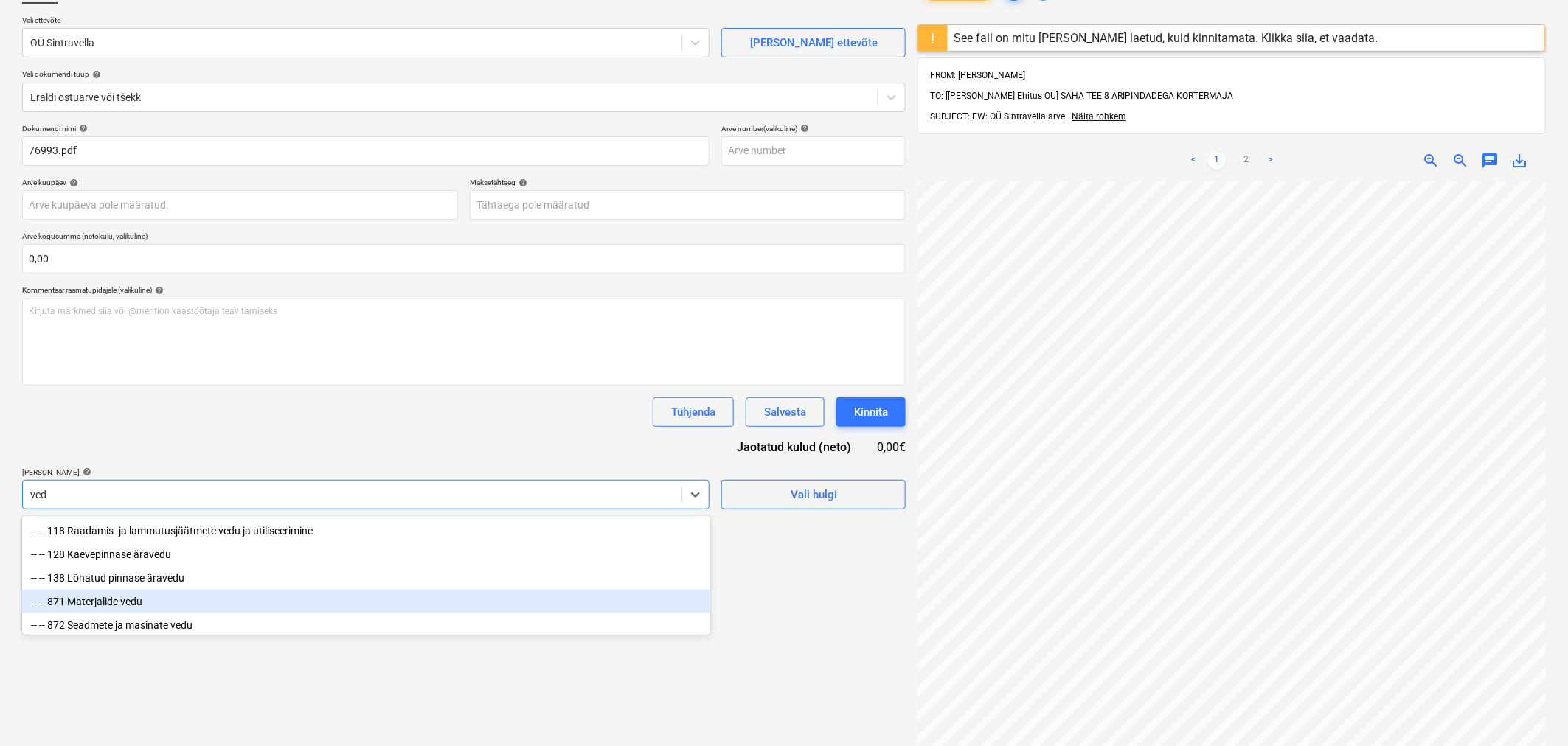
click at [156, 602] on div "-- -- 871 Materjalide vedu" at bounding box center [366, 601] width 688 height 24
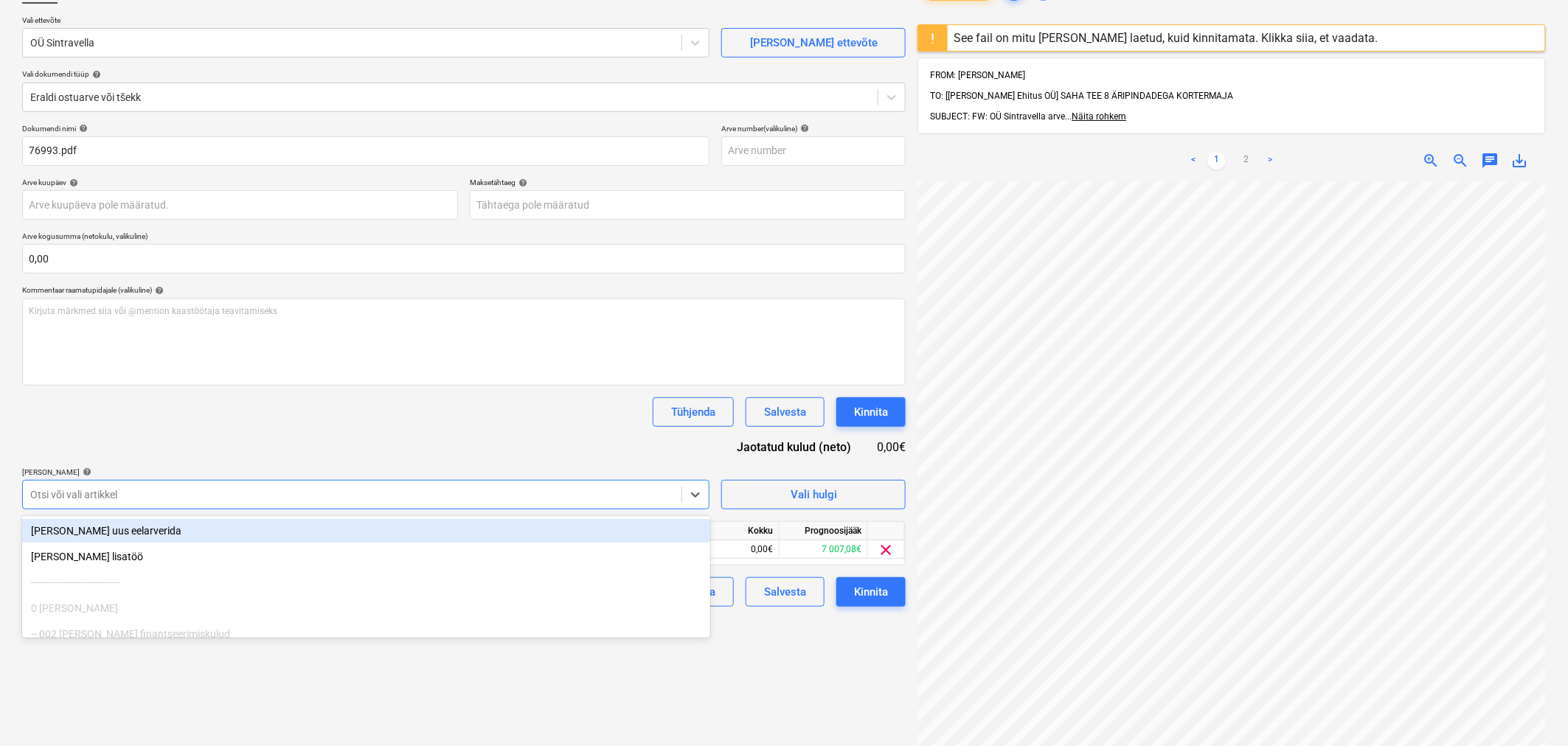
click at [267, 410] on div "Tühjenda Salvesta Kinnita" at bounding box center [464, 412] width 883 height 30
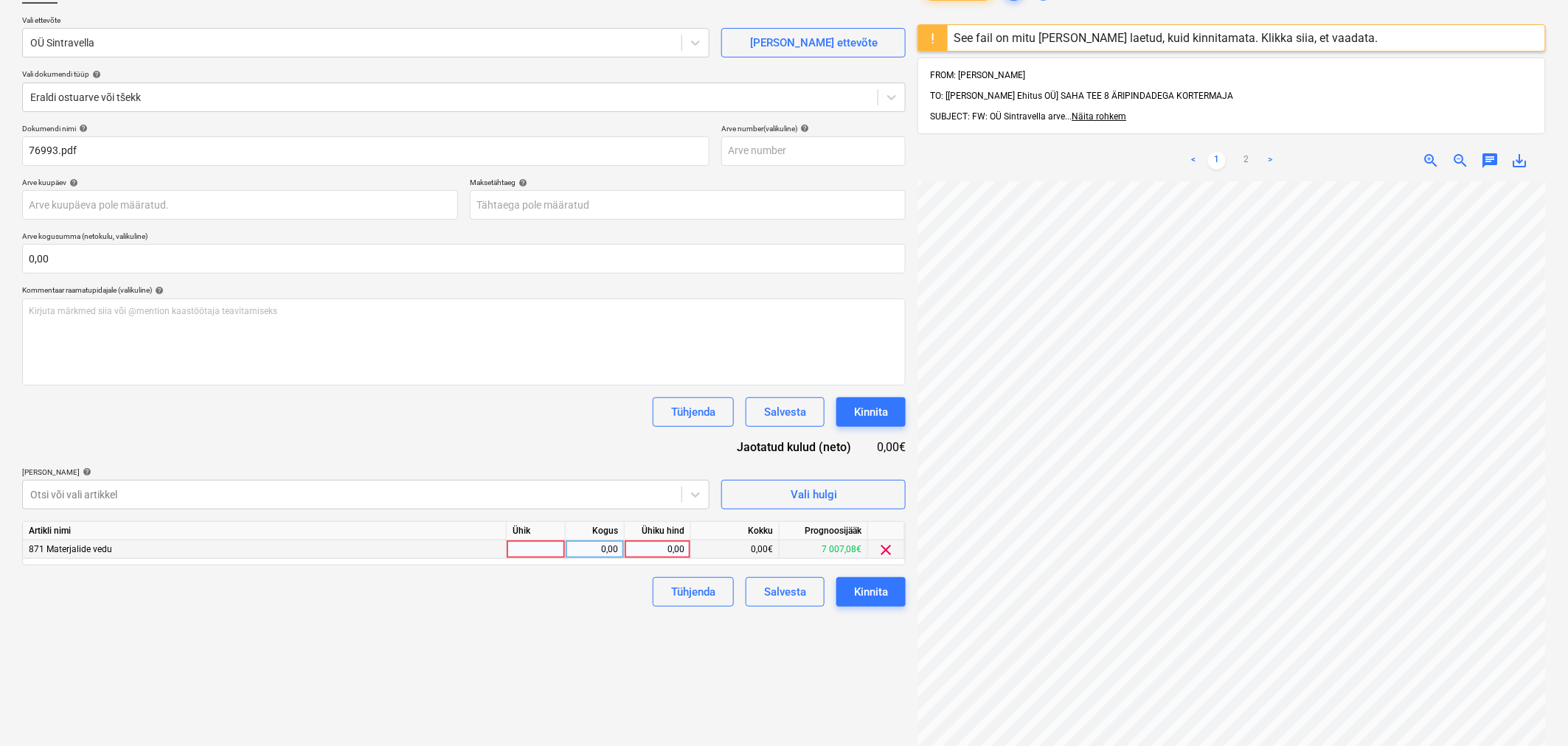
click at [666, 554] on div "0,00" at bounding box center [657, 550] width 54 height 19
type input "201,84"
click at [595, 425] on div "Tühjenda Salvesta Kinnita" at bounding box center [464, 412] width 883 height 30
click at [885, 414] on div "Kinnita" at bounding box center [871, 412] width 34 height 19
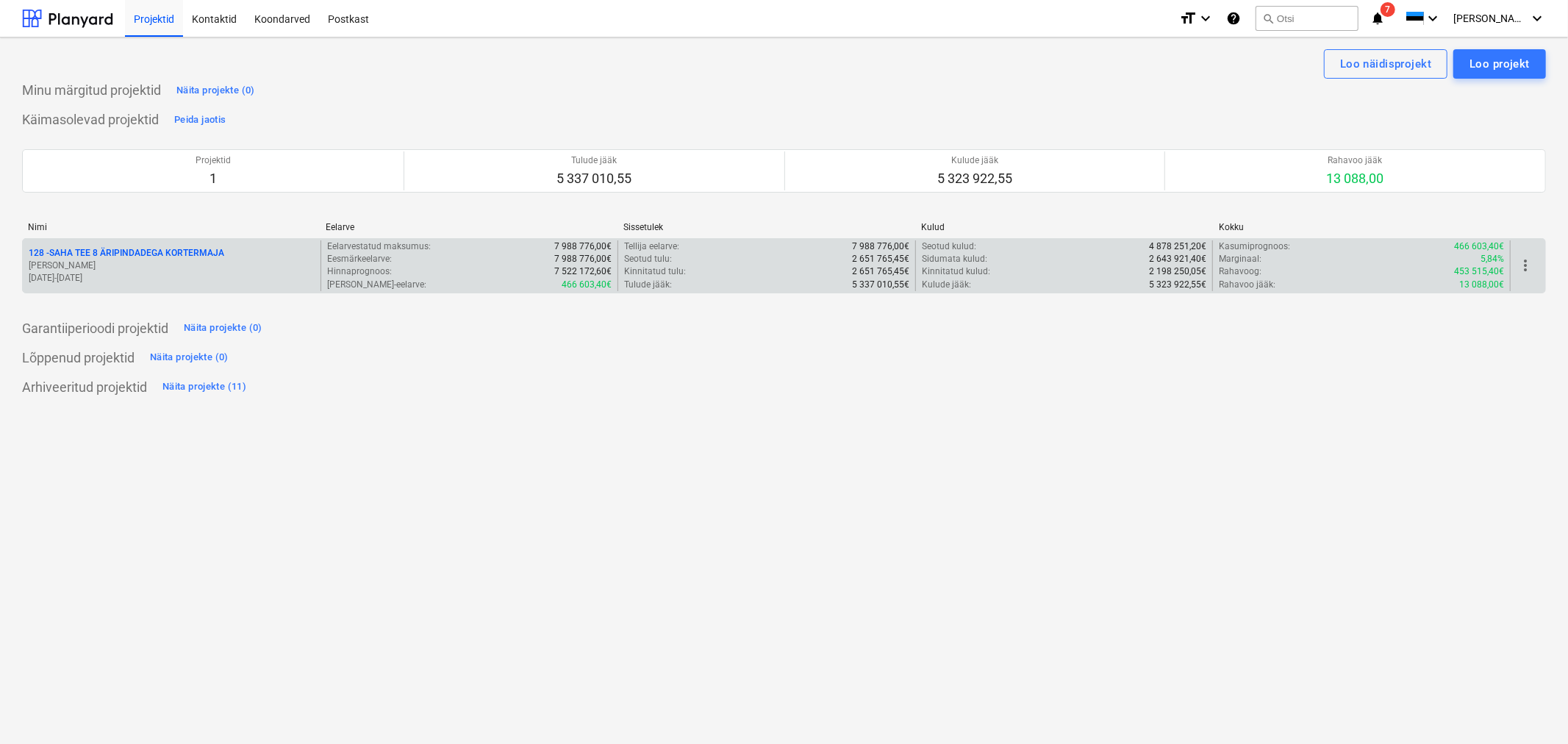
click at [178, 250] on p "128 - SAHA TEE 8 ÄRIPINDADEGA KORTERMAJA" at bounding box center [127, 253] width 196 height 13
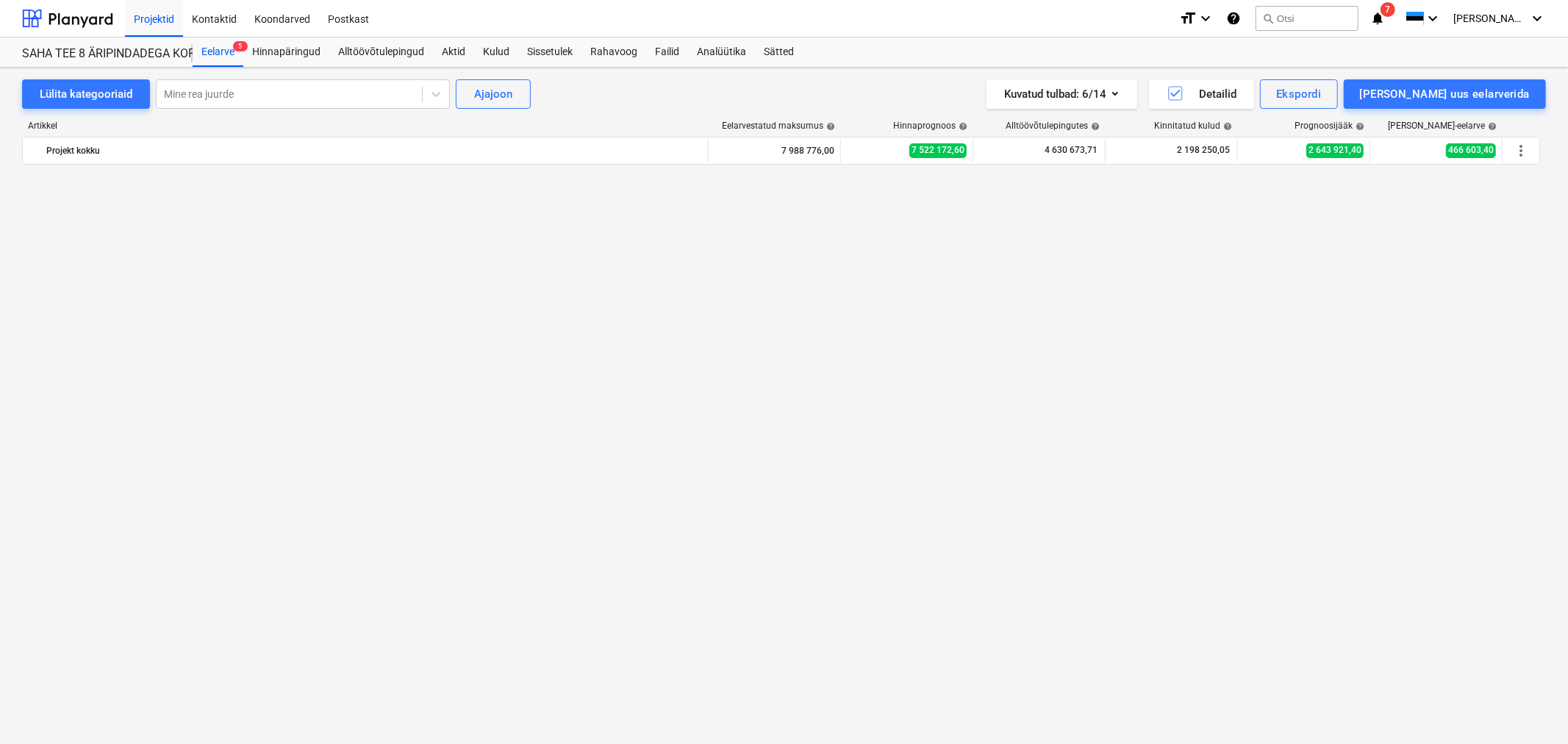
scroll to position [2652, 0]
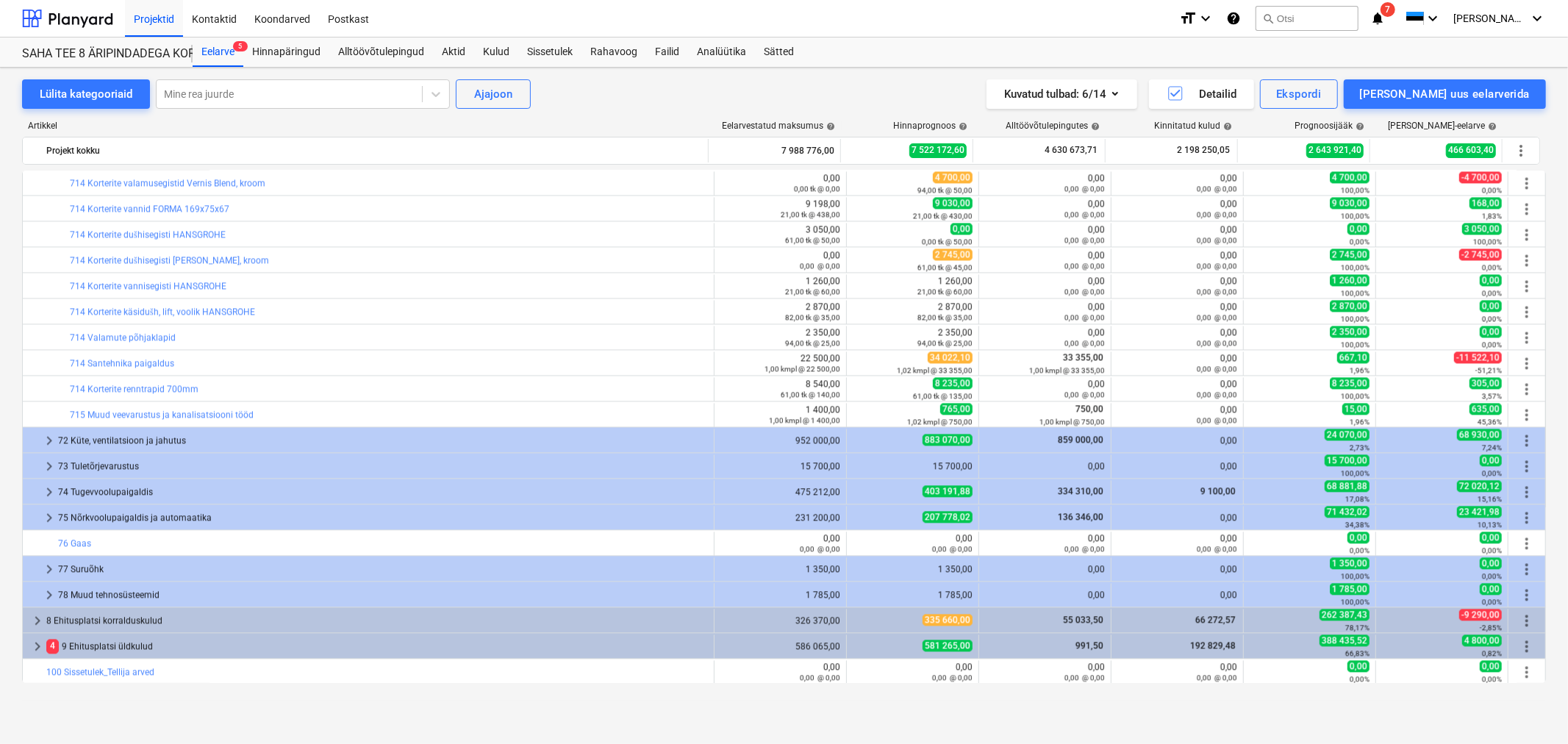
click at [1395, 8] on span "7" at bounding box center [1387, 9] width 14 height 14
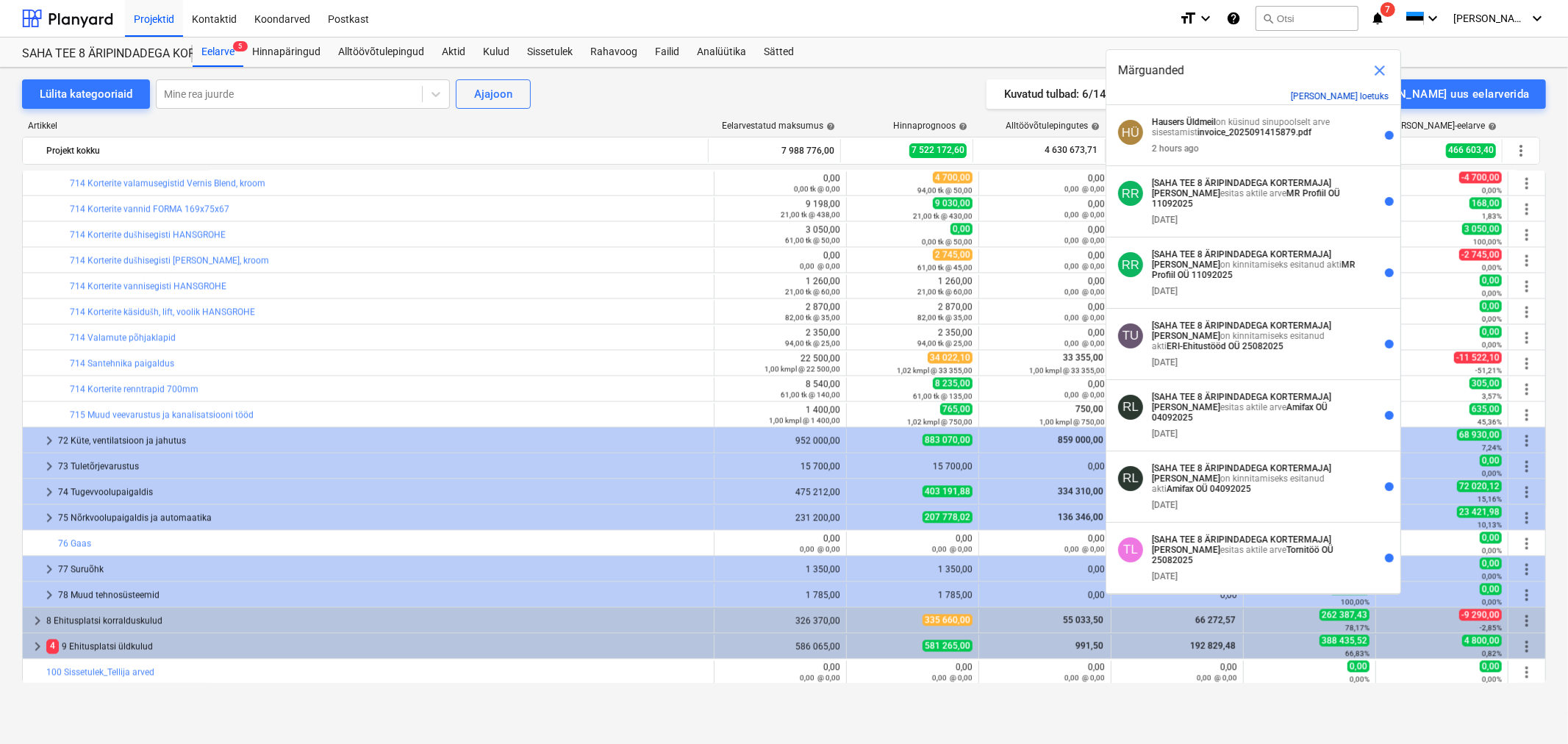
click at [1363, 94] on button "[PERSON_NAME] loetuks" at bounding box center [1339, 96] width 98 height 10
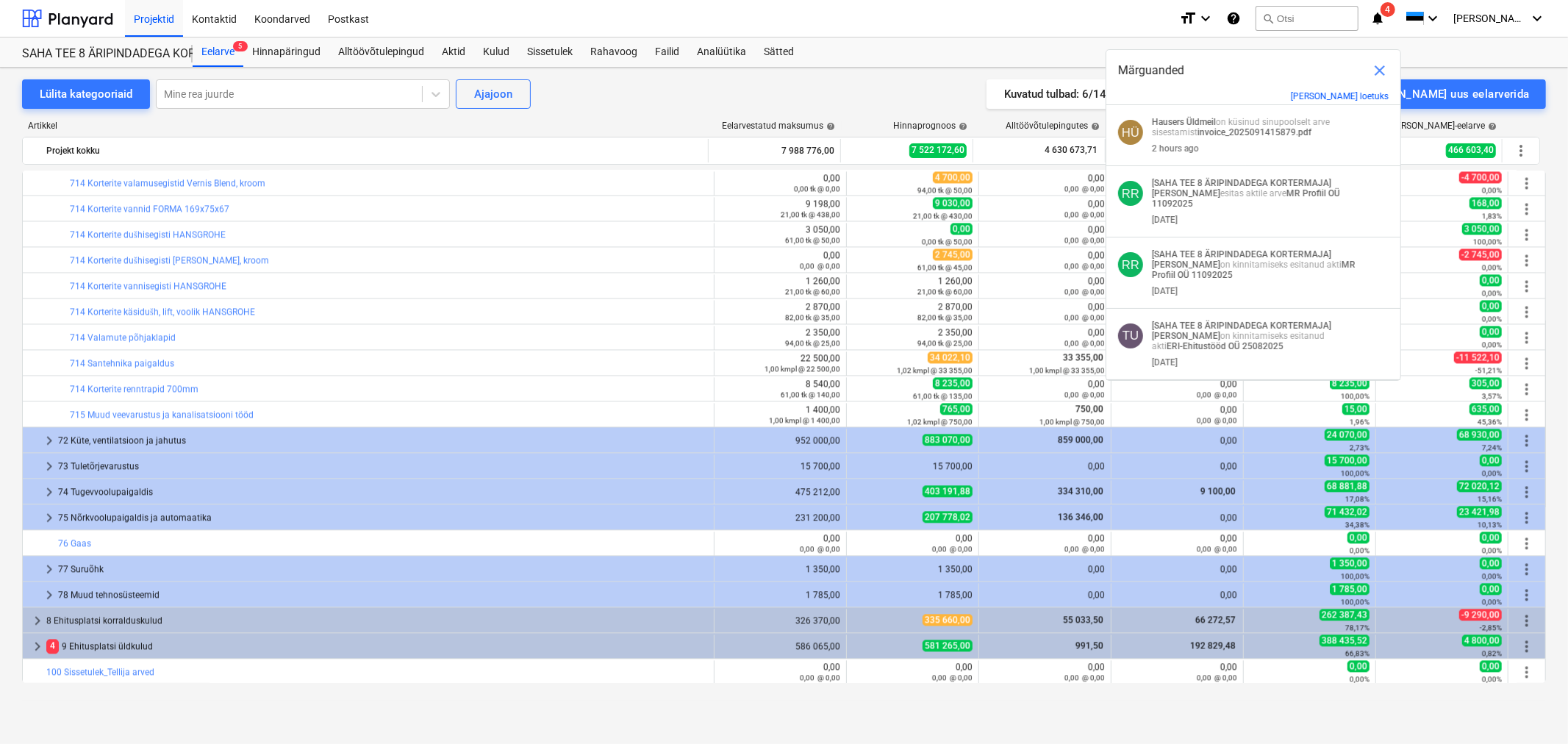
click at [1376, 73] on span "close" at bounding box center [1379, 70] width 18 height 18
